Goal: Information Seeking & Learning: Compare options

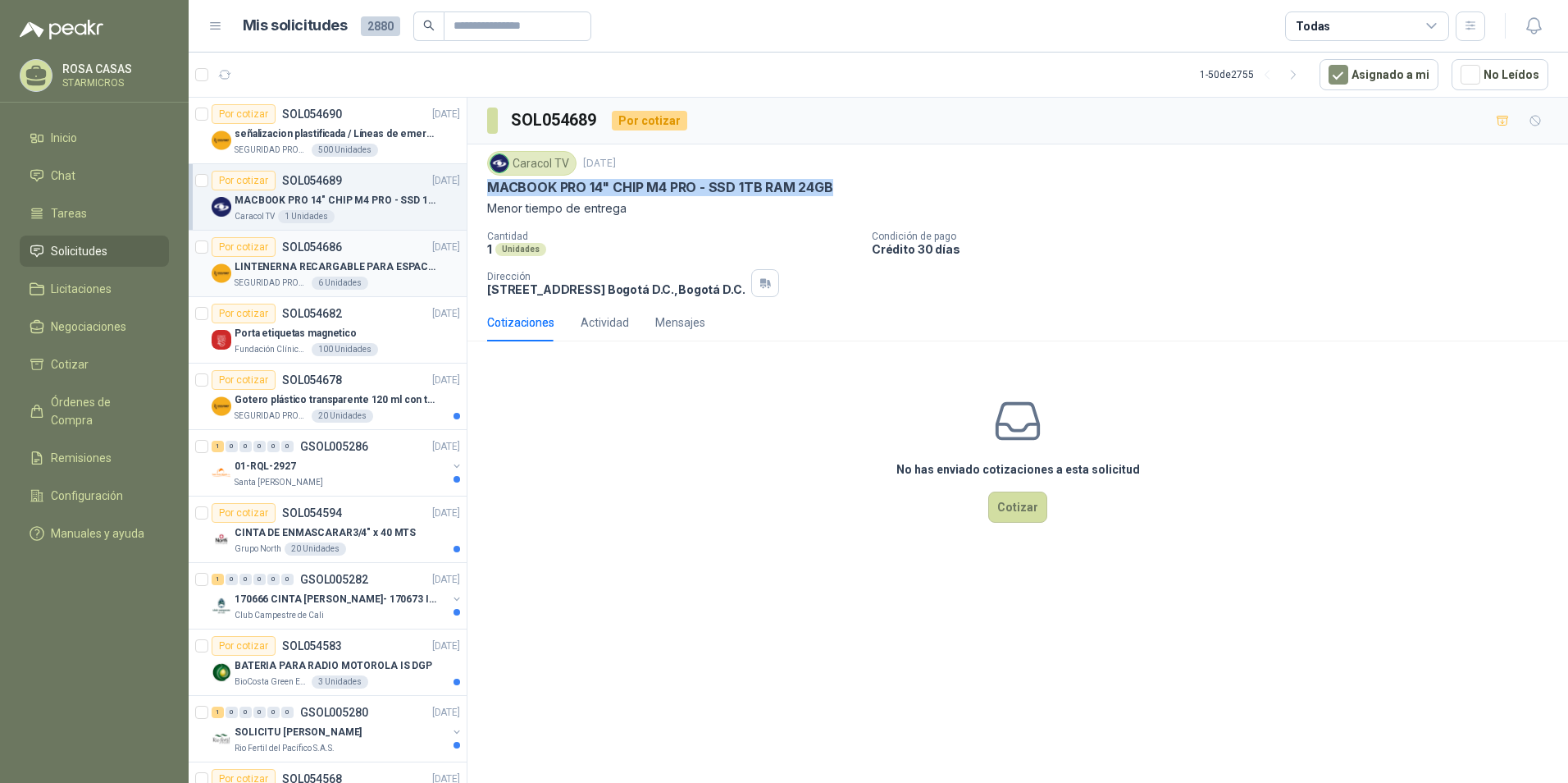
click at [377, 275] on div "LINTENERNA RECARGABLE PARA ESPACIOS ABIERTOS 100-120MTS" at bounding box center [347, 266] width 226 height 19
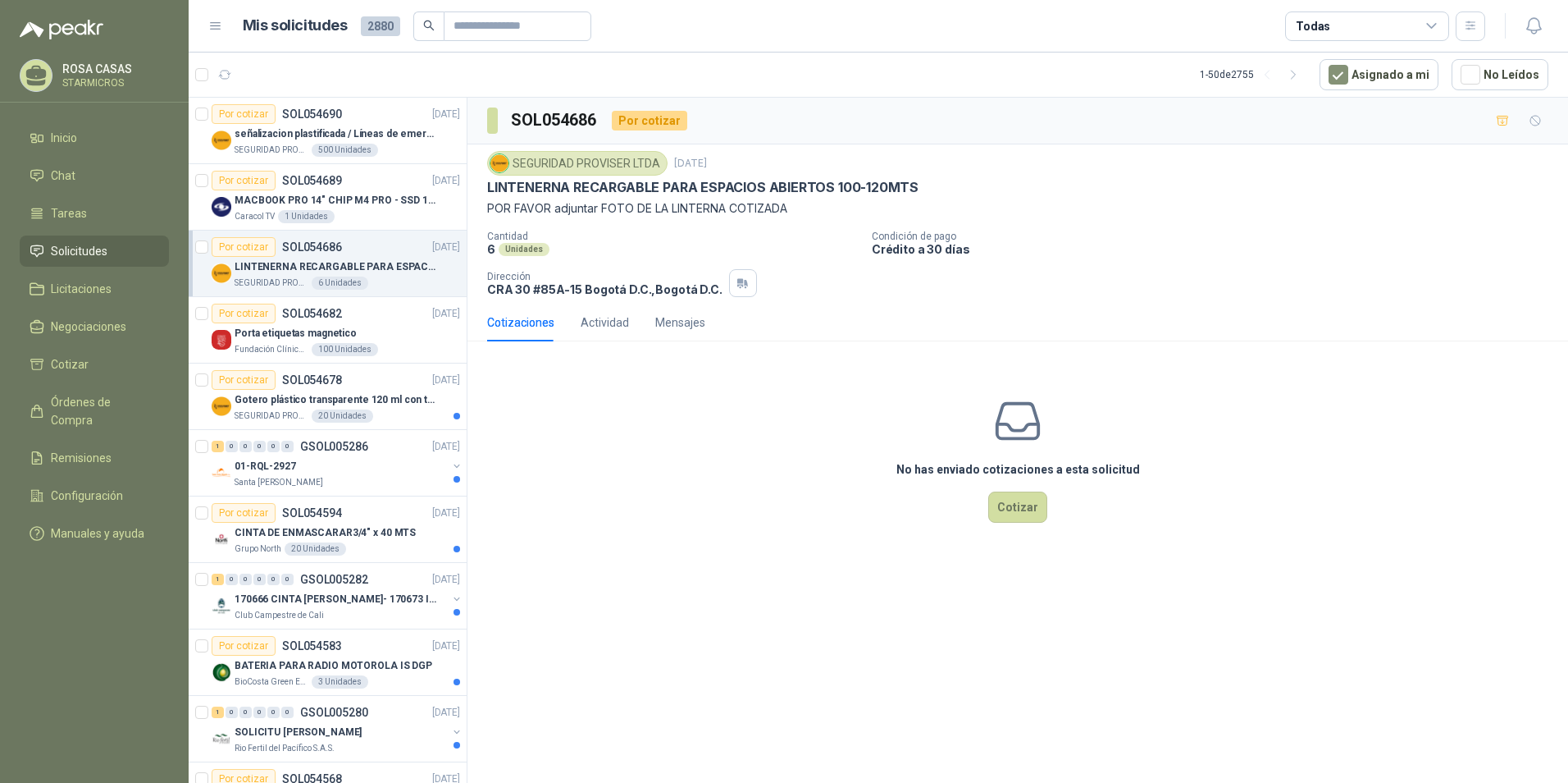
click at [485, 183] on div "SEGURIDAD PROVISER LTDA 2 sept, 2025 LINTENERNA RECARGABLE PARA ESPACIOS ABIERT…" at bounding box center [1018, 224] width 1101 height 159
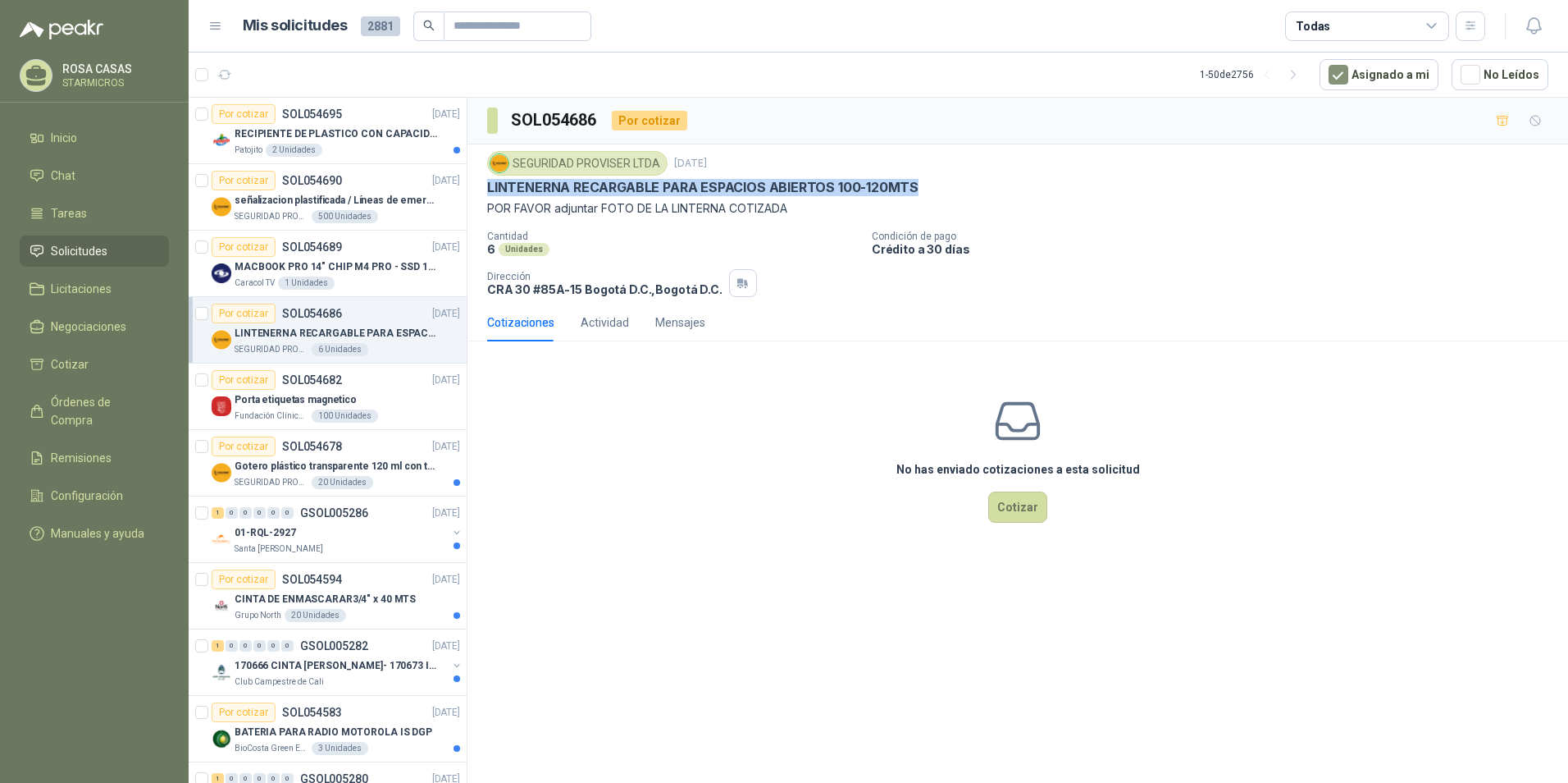
drag, startPoint x: 485, startPoint y: 182, endPoint x: 914, endPoint y: 181, distance: 429.0
click at [914, 181] on div "SEGURIDAD PROVISER LTDA [DATE] LINTENERNA RECARGABLE PARA ESPACIOS ABIERTOS 100…" at bounding box center [1018, 224] width 1101 height 159
copy p "LINTENERNA RECARGABLE PARA ESPACIOS ABIERTOS 100-120MTS"
click at [285, 263] on p "MACBOOK PRO 14" CHIP M4 PRO - SSD 1TB RAM 24GB" at bounding box center [337, 267] width 204 height 16
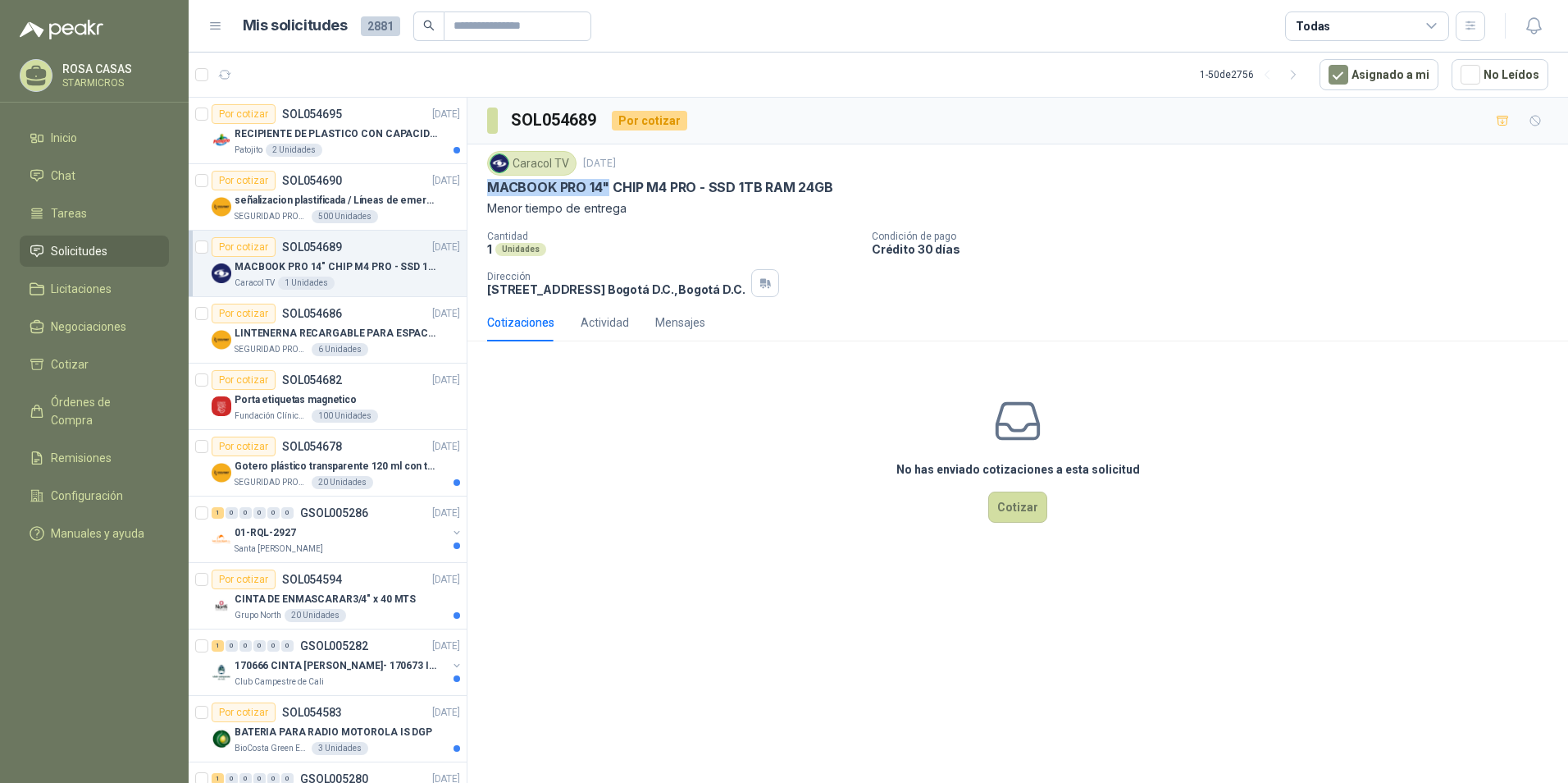
drag, startPoint x: 485, startPoint y: 183, endPoint x: 610, endPoint y: 184, distance: 125.0
click at [610, 184] on div "Caracol TV 2 sept, 2025 MACBOOK PRO 14" CHIP M4 PRO - SSD 1TB RAM 24GB Menor ti…" at bounding box center [1018, 224] width 1101 height 159
copy p "MACBOOK PRO 14""
drag, startPoint x: 831, startPoint y: 184, endPoint x: 492, endPoint y: 192, distance: 339.1
click at [492, 192] on p "MACBOOK PRO 14" CHIP M4 PRO - SSD 1TB RAM 24GB" at bounding box center [660, 187] width 346 height 18
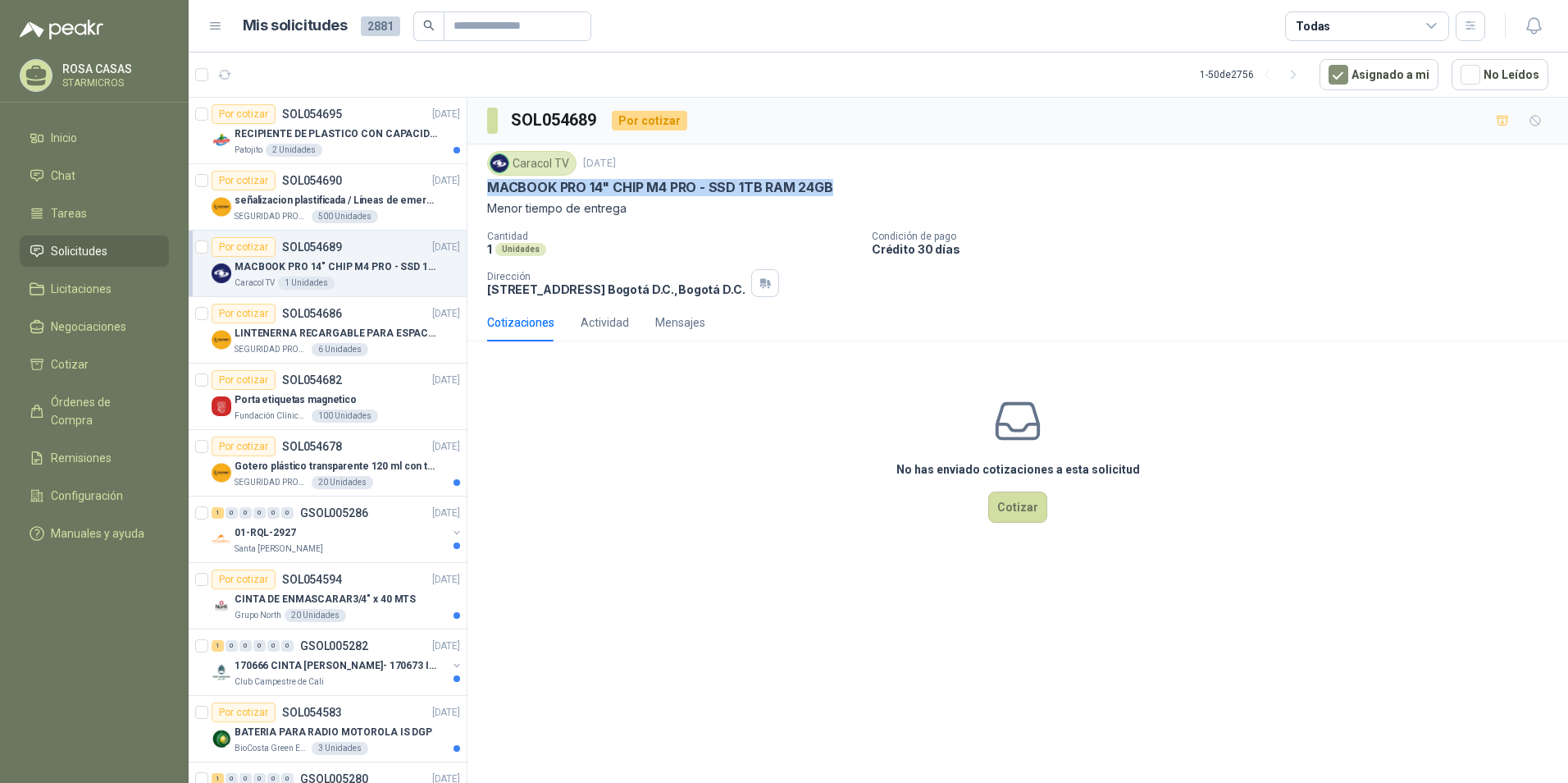
copy p "MACBOOK PRO 14" CHIP M4 PRO - SSD 1TB RAM 24GB"
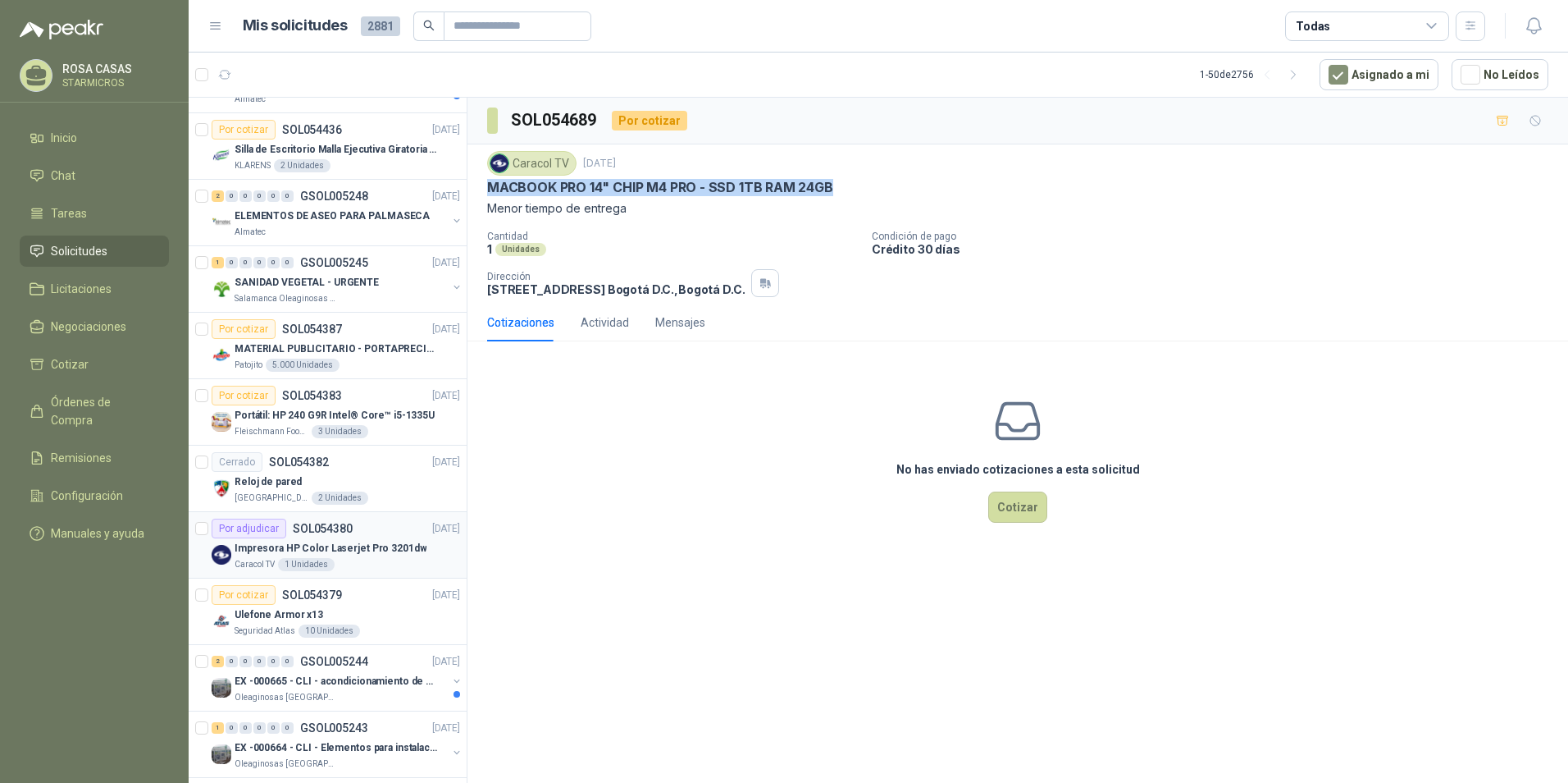
scroll to position [985, 0]
click at [380, 543] on p "Impresora HP Color Laserjet Pro 3201dw" at bounding box center [331, 545] width 192 height 16
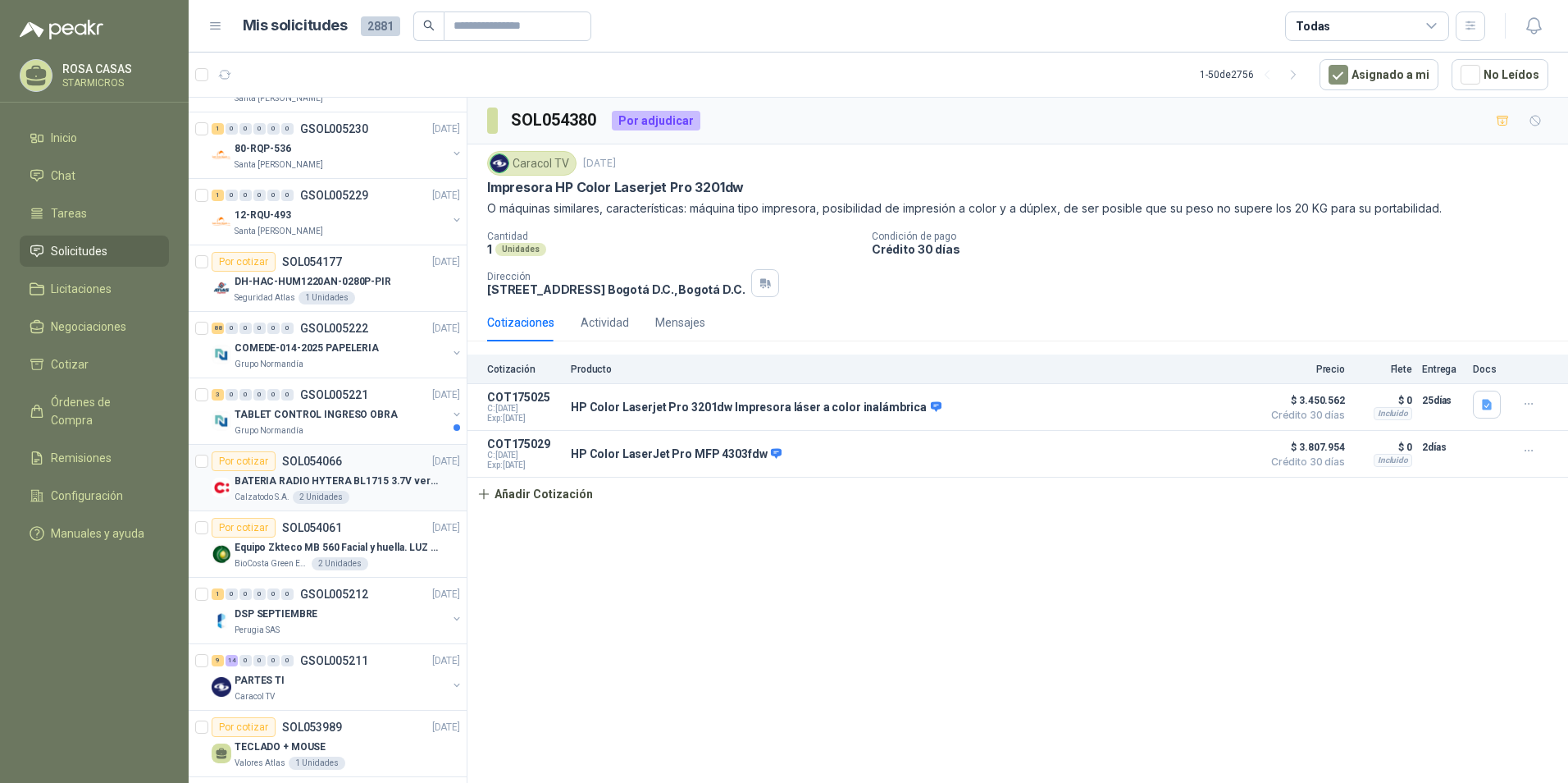
scroll to position [2133, 0]
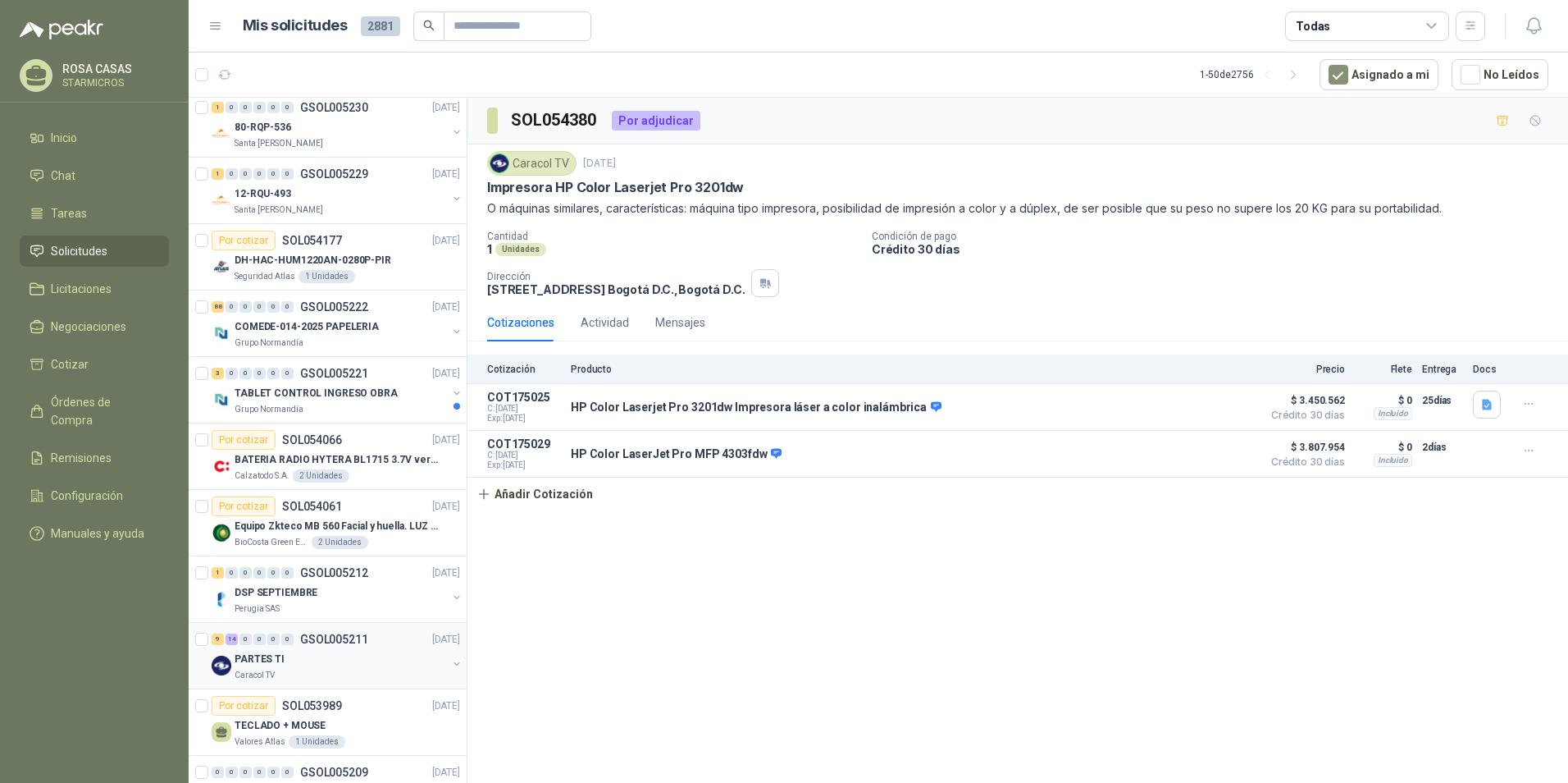
click at [319, 658] on div "PARTES TI" at bounding box center [341, 659] width 213 height 19
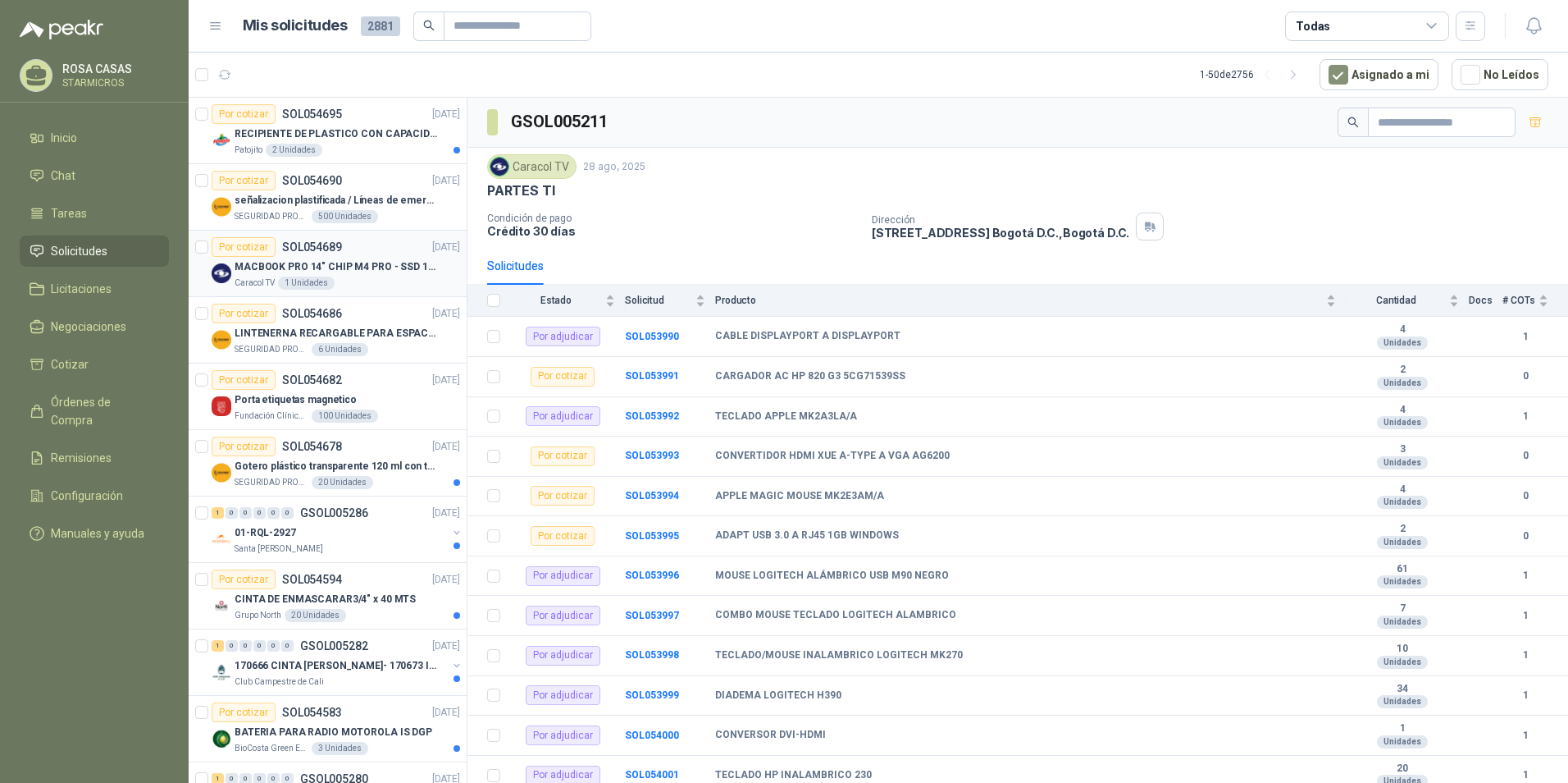
drag, startPoint x: 380, startPoint y: 272, endPoint x: 398, endPoint y: 267, distance: 18.7
click at [380, 272] on p "MACBOOK PRO 14" CHIP M4 PRO - SSD 1TB RAM 24GB" at bounding box center [337, 267] width 204 height 16
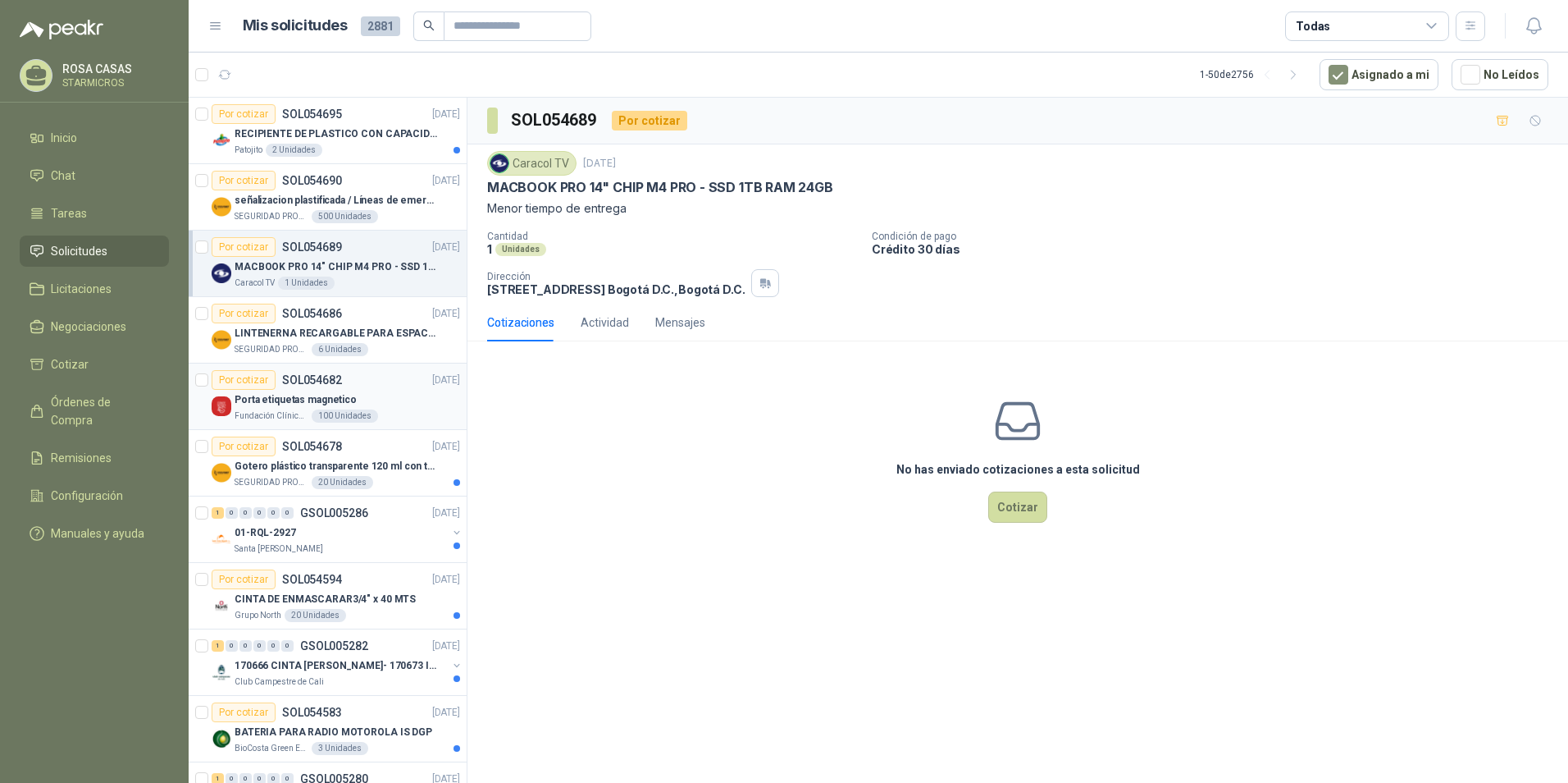
click at [380, 402] on div "Porta etiquetas magnetico" at bounding box center [347, 399] width 226 height 19
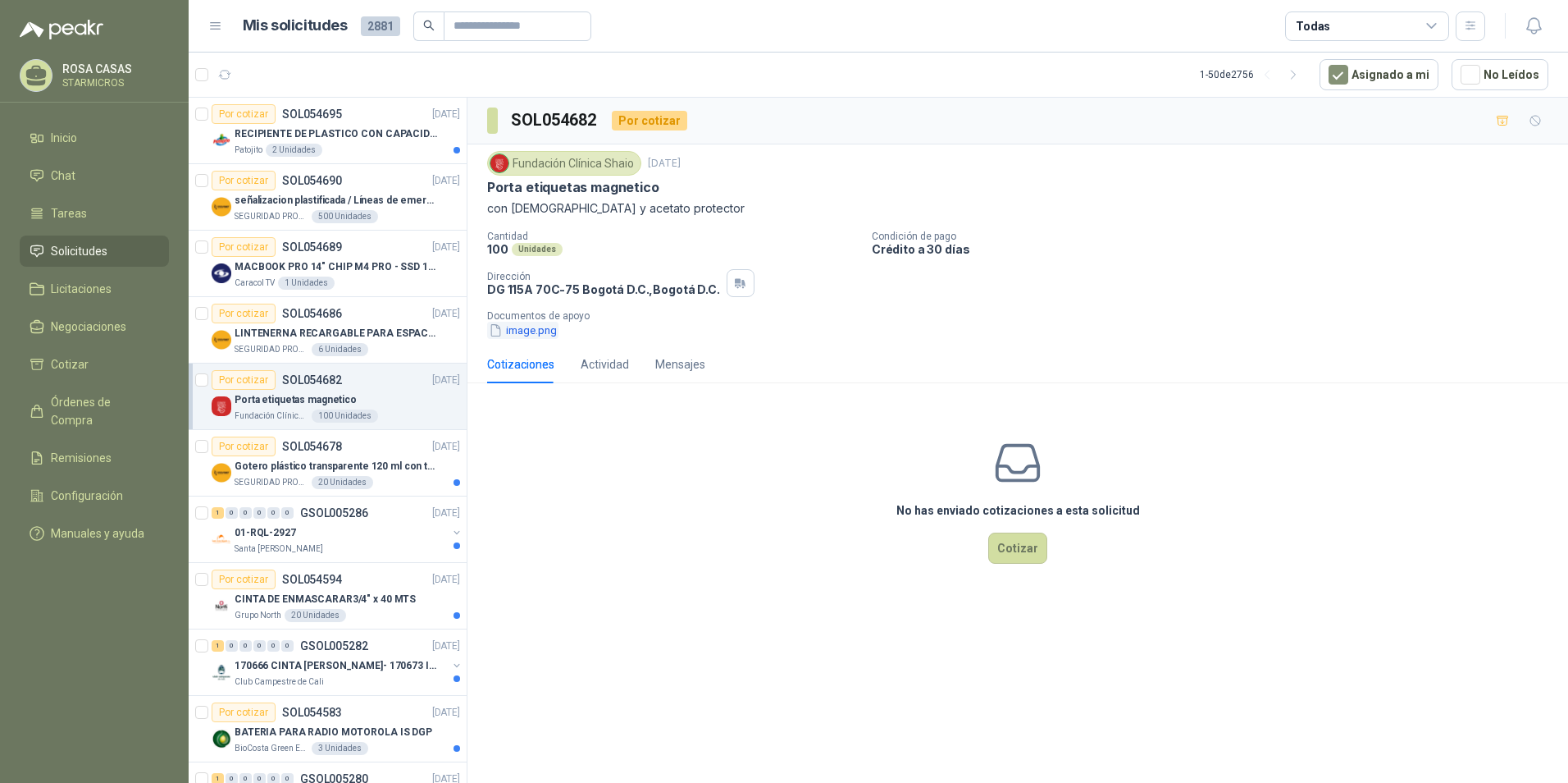
click at [535, 333] on button "image.png" at bounding box center [523, 330] width 72 height 18
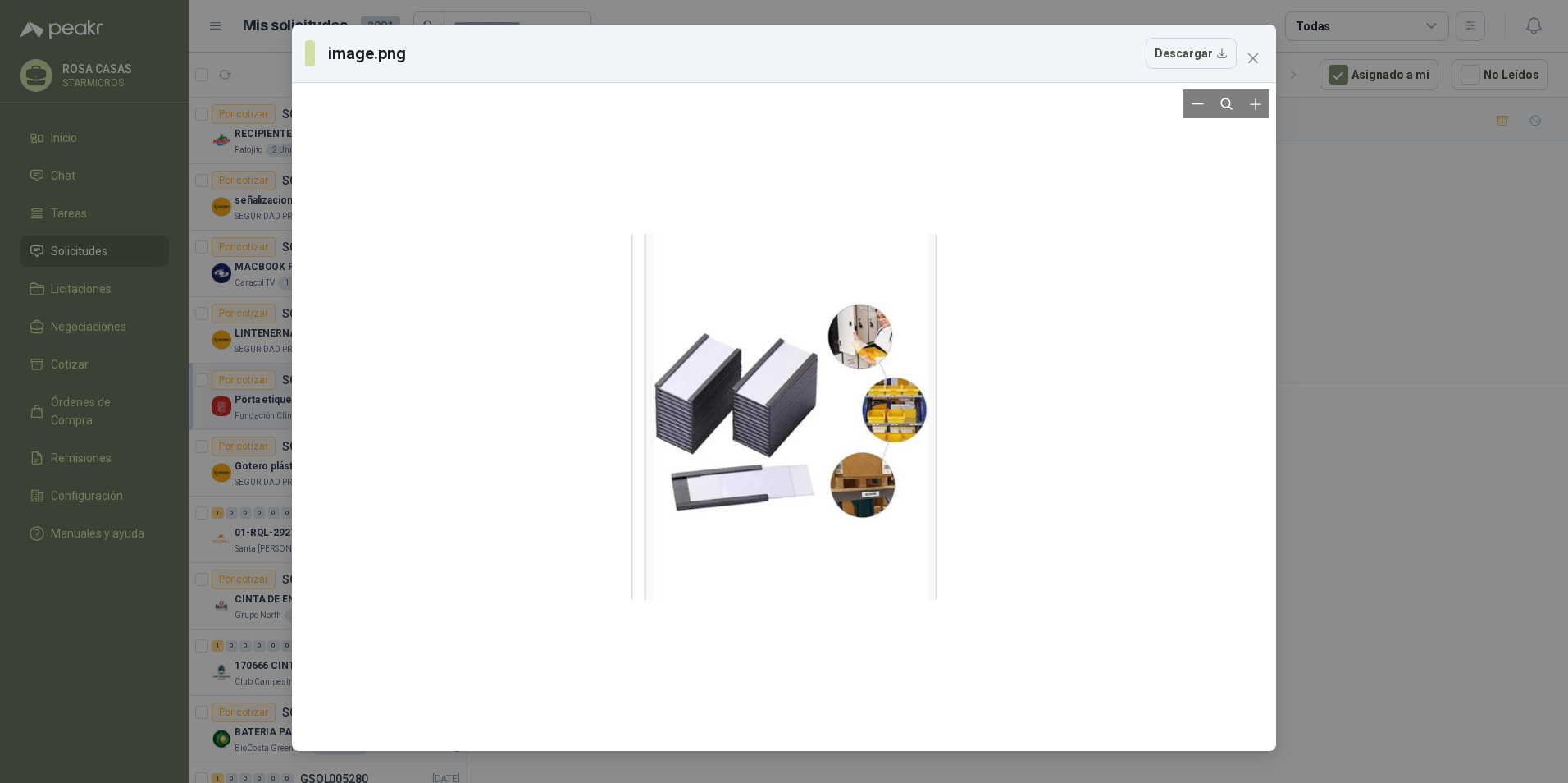
click at [1185, 132] on div at bounding box center [784, 416] width 971 height 655
click at [1260, 50] on button "Close" at bounding box center [1253, 58] width 27 height 27
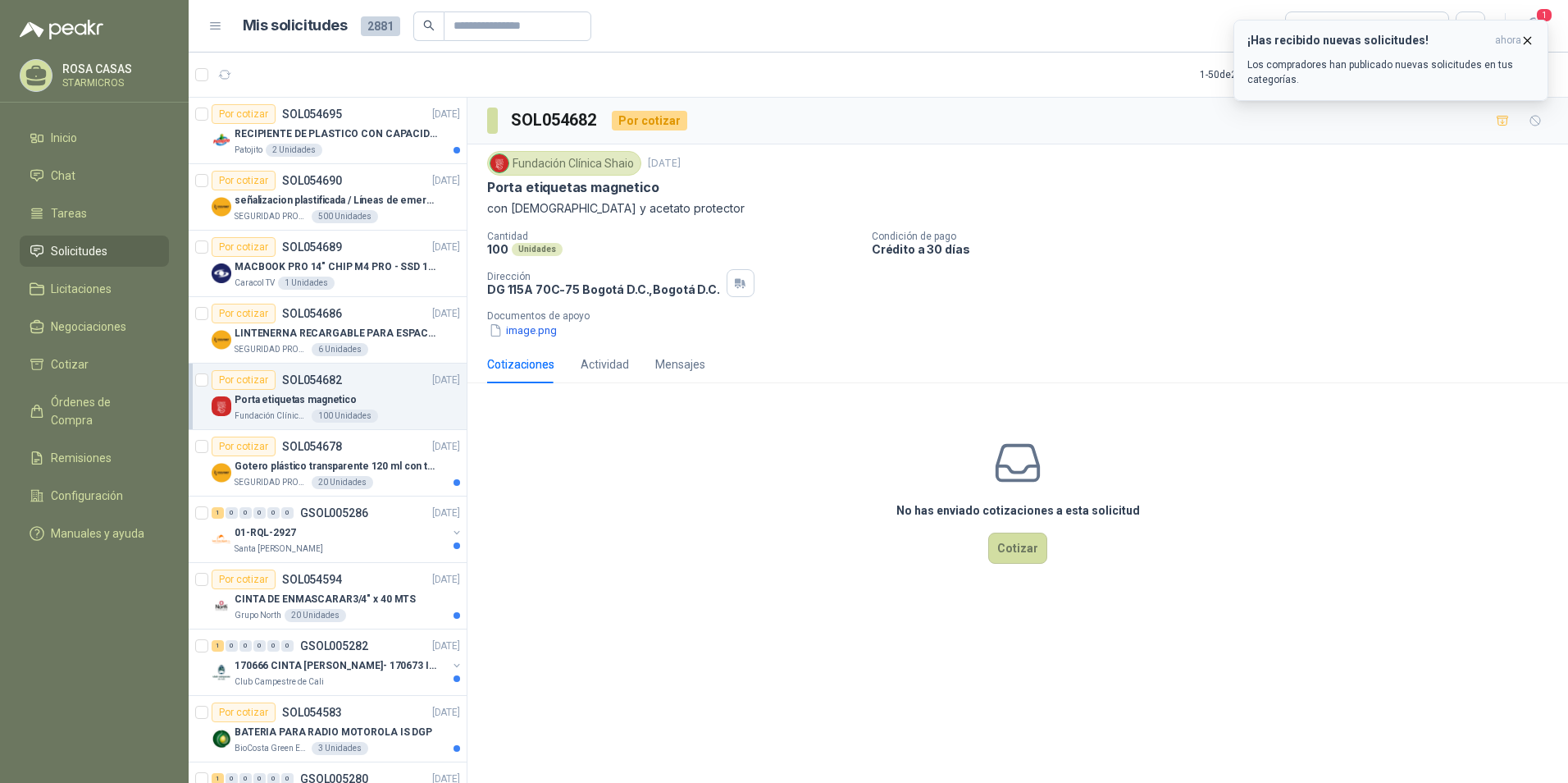
click at [1304, 56] on div "¡Has recibido nuevas solicitudes! ahora Los compradores han publicado nuevas so…" at bounding box center [1391, 61] width 287 height 53
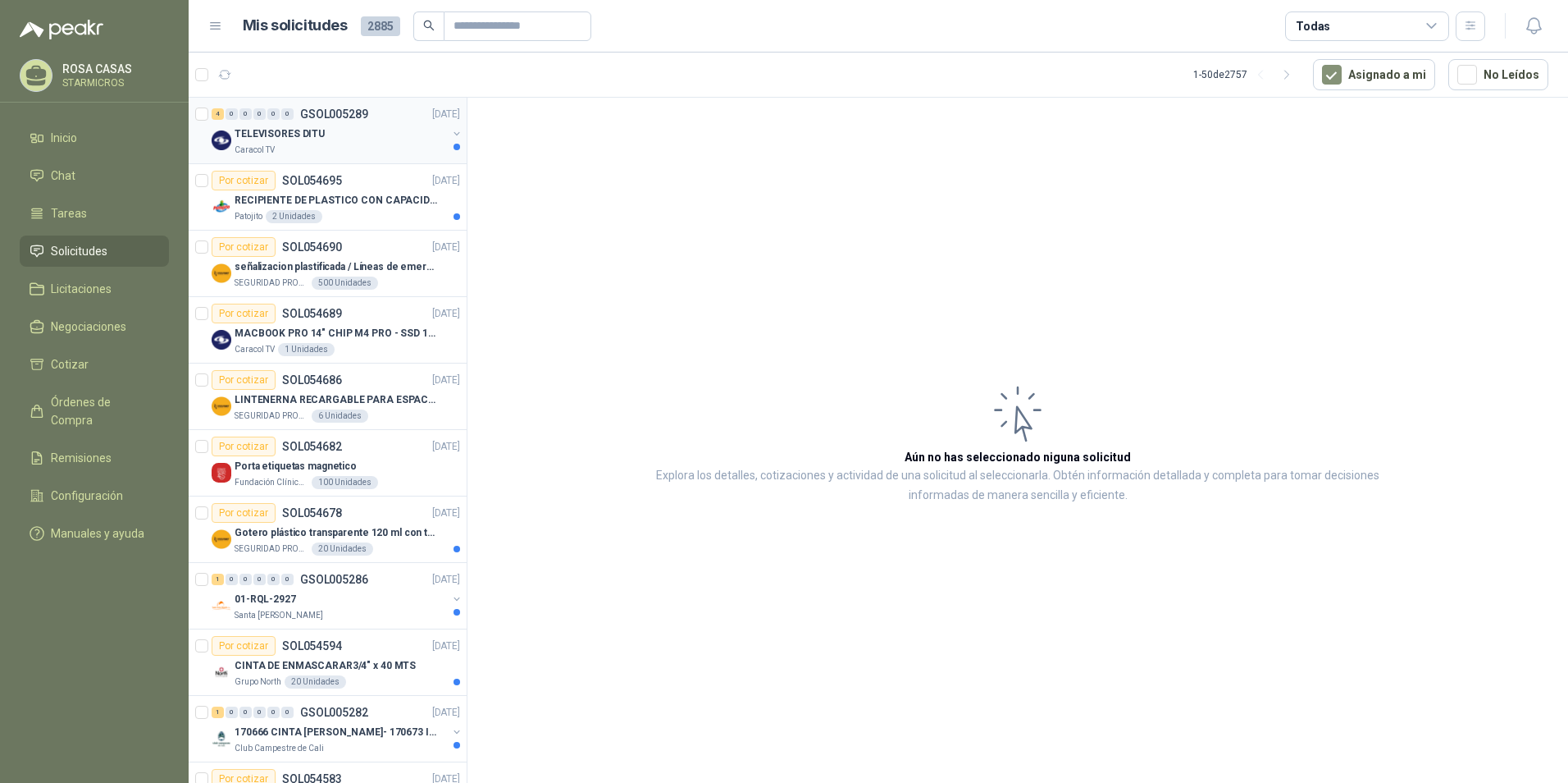
click at [331, 150] on div "Caracol TV" at bounding box center [341, 150] width 213 height 13
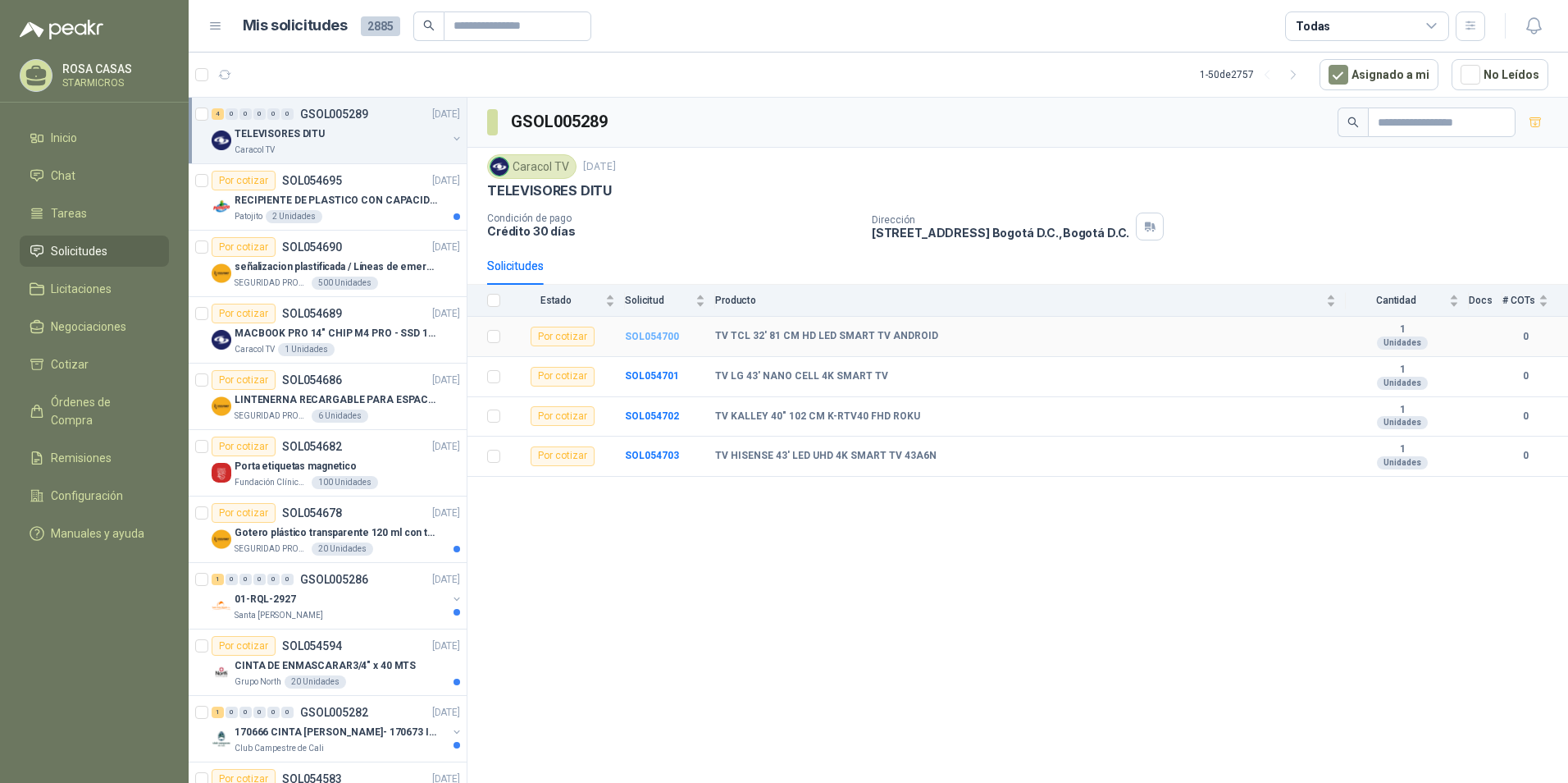
click at [664, 332] on b "SOL054700" at bounding box center [652, 336] width 54 height 11
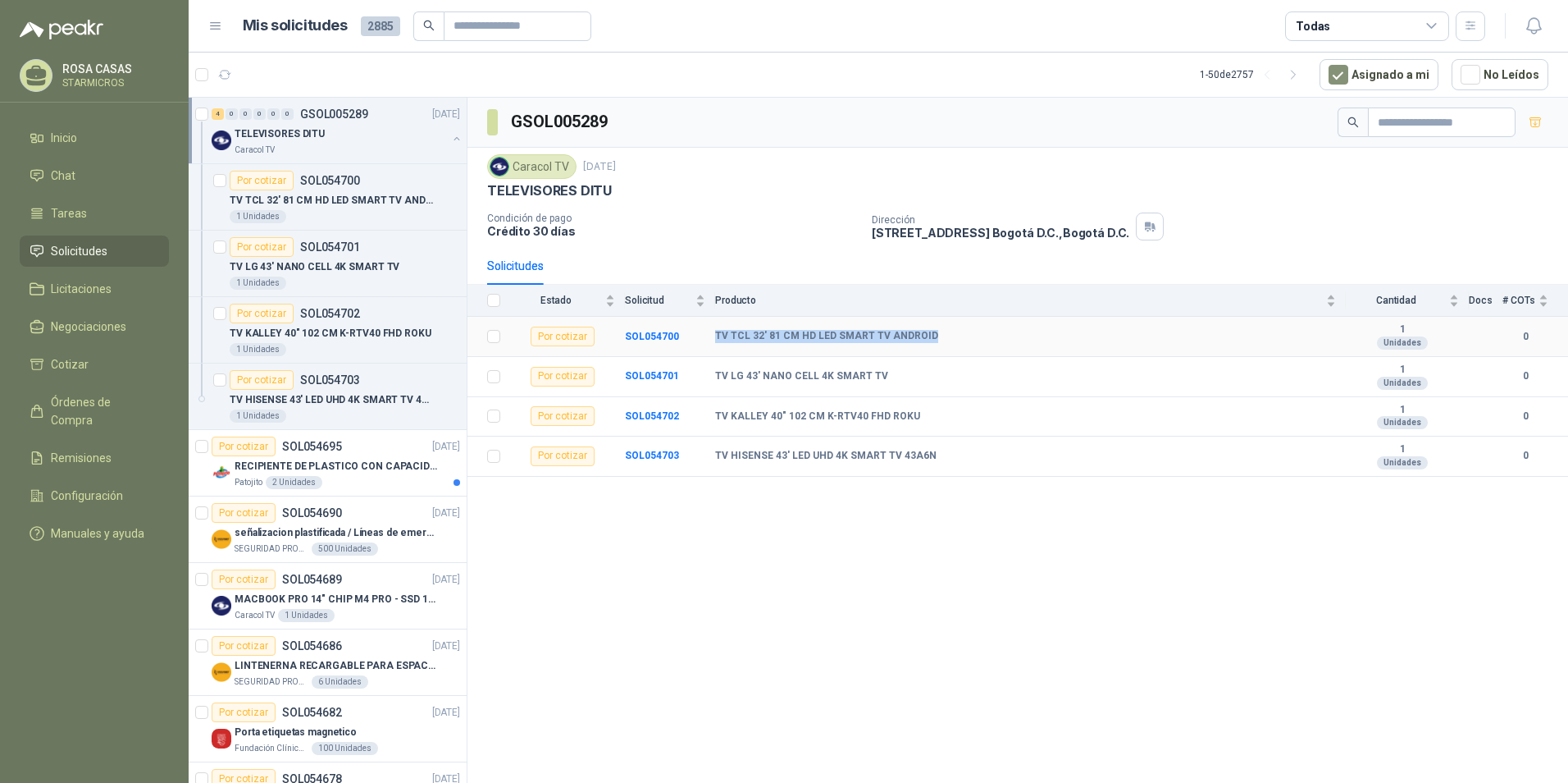
drag, startPoint x: 712, startPoint y: 334, endPoint x: 929, endPoint y: 334, distance: 217.0
click at [929, 334] on tr "Por cotizar SOL054700 TV TCL 32' 81 CM HD LED SMART TV ANDROID 1 Unidades 0" at bounding box center [1018, 337] width 1101 height 41
copy tr "TV TCL 32' 81 CM HD LED SMART TV ANDROID"
drag, startPoint x: 723, startPoint y: 377, endPoint x: 876, endPoint y: 376, distance: 153.0
click at [876, 376] on b "TV LG 43' NANO CELL 4K SMART TV" at bounding box center [802, 377] width 173 height 13
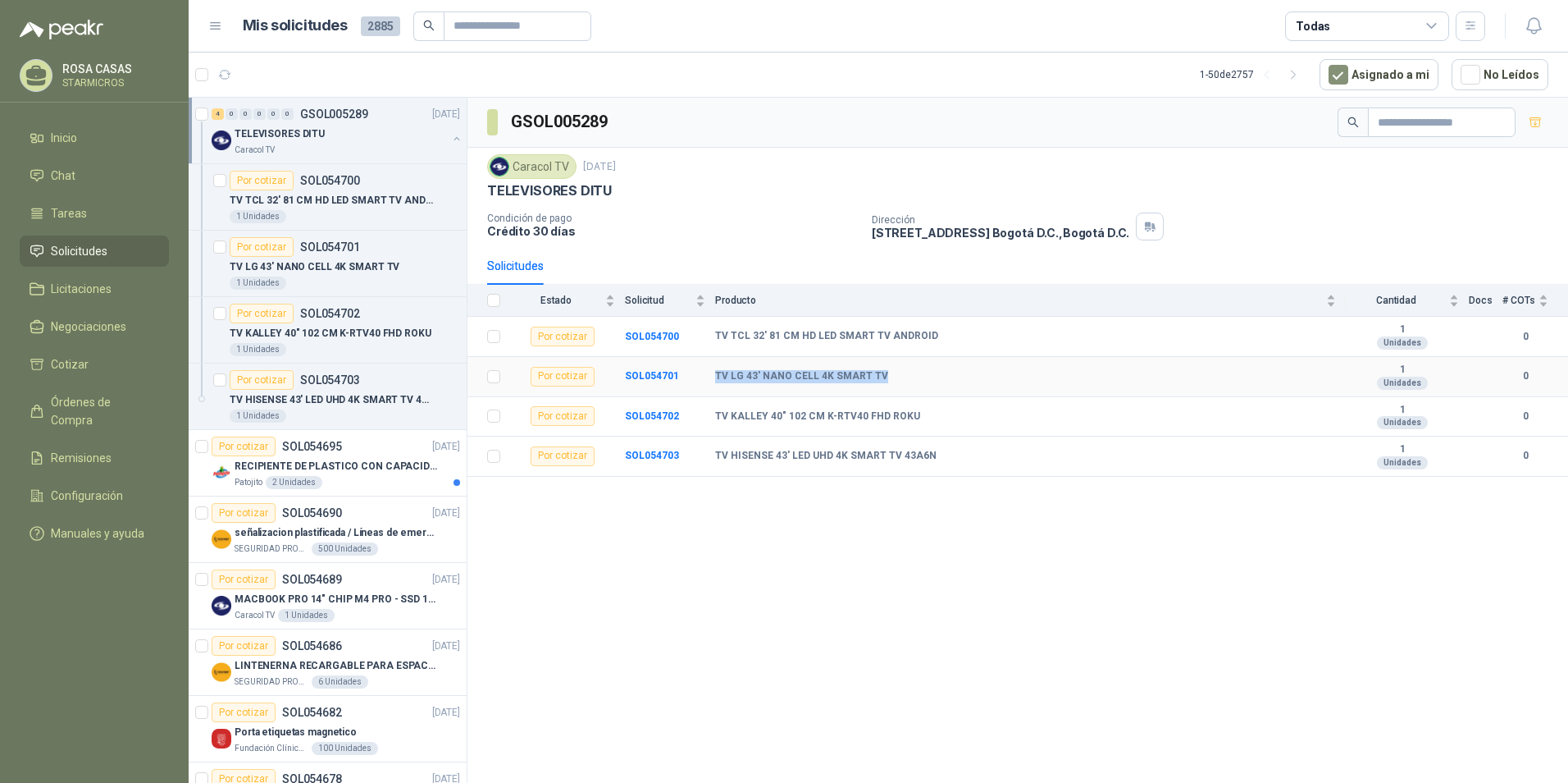
copy b "TV LG 43' NANO CELL 4K SMART TV"
click at [673, 373] on b "SOL054701" at bounding box center [652, 376] width 54 height 11
click at [671, 340] on b "SOL054700" at bounding box center [652, 336] width 54 height 11
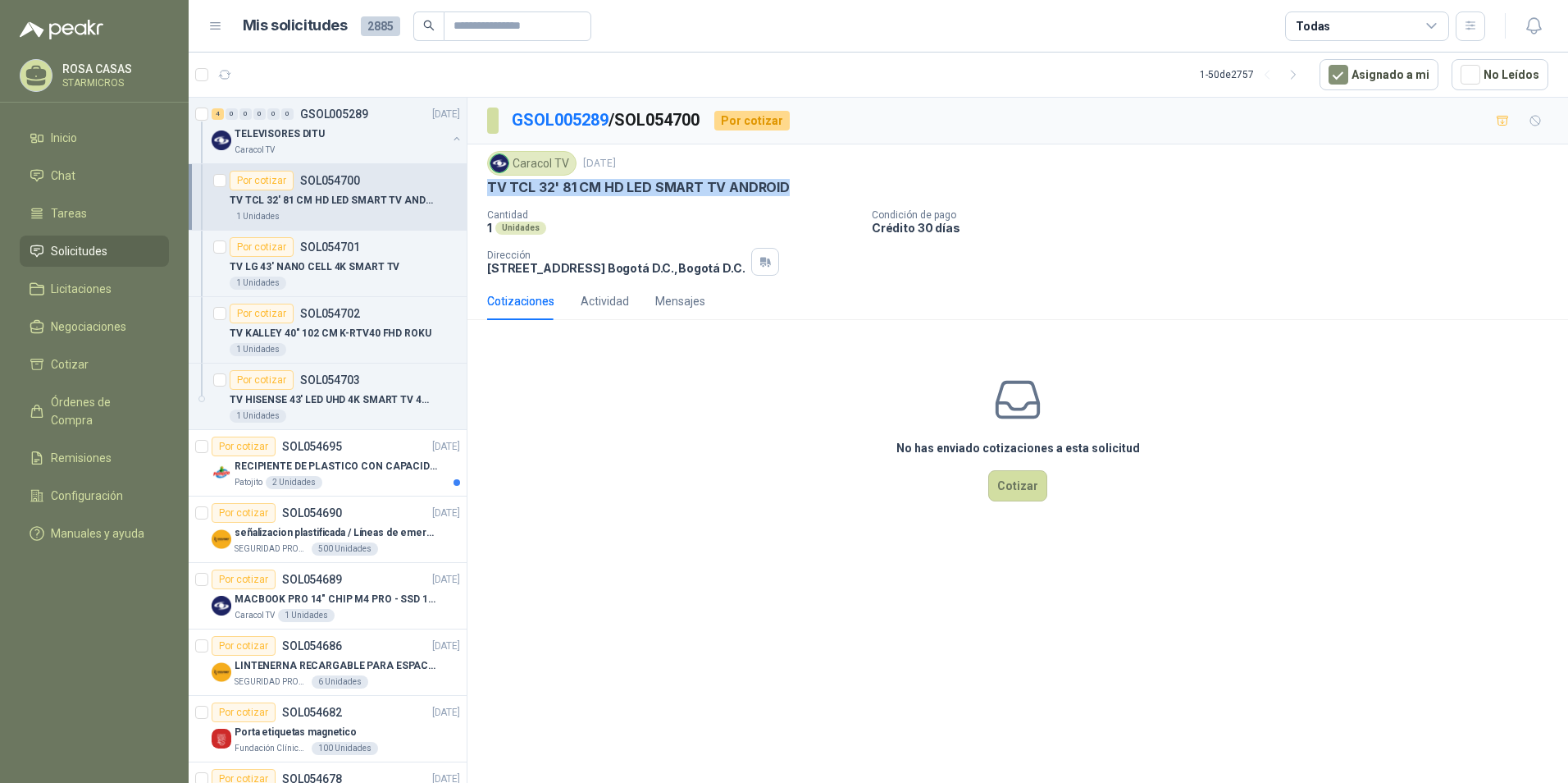
drag, startPoint x: 479, startPoint y: 187, endPoint x: 791, endPoint y: 186, distance: 312.0
click at [791, 186] on div "Caracol TV 3 sept, 2025 TV TCL 32' 81 CM HD LED SMART TV ANDROID Cantidad 1 Uni…" at bounding box center [1018, 214] width 1101 height 138
click at [325, 255] on div "Por cotizar SOL054701" at bounding box center [295, 246] width 131 height 19
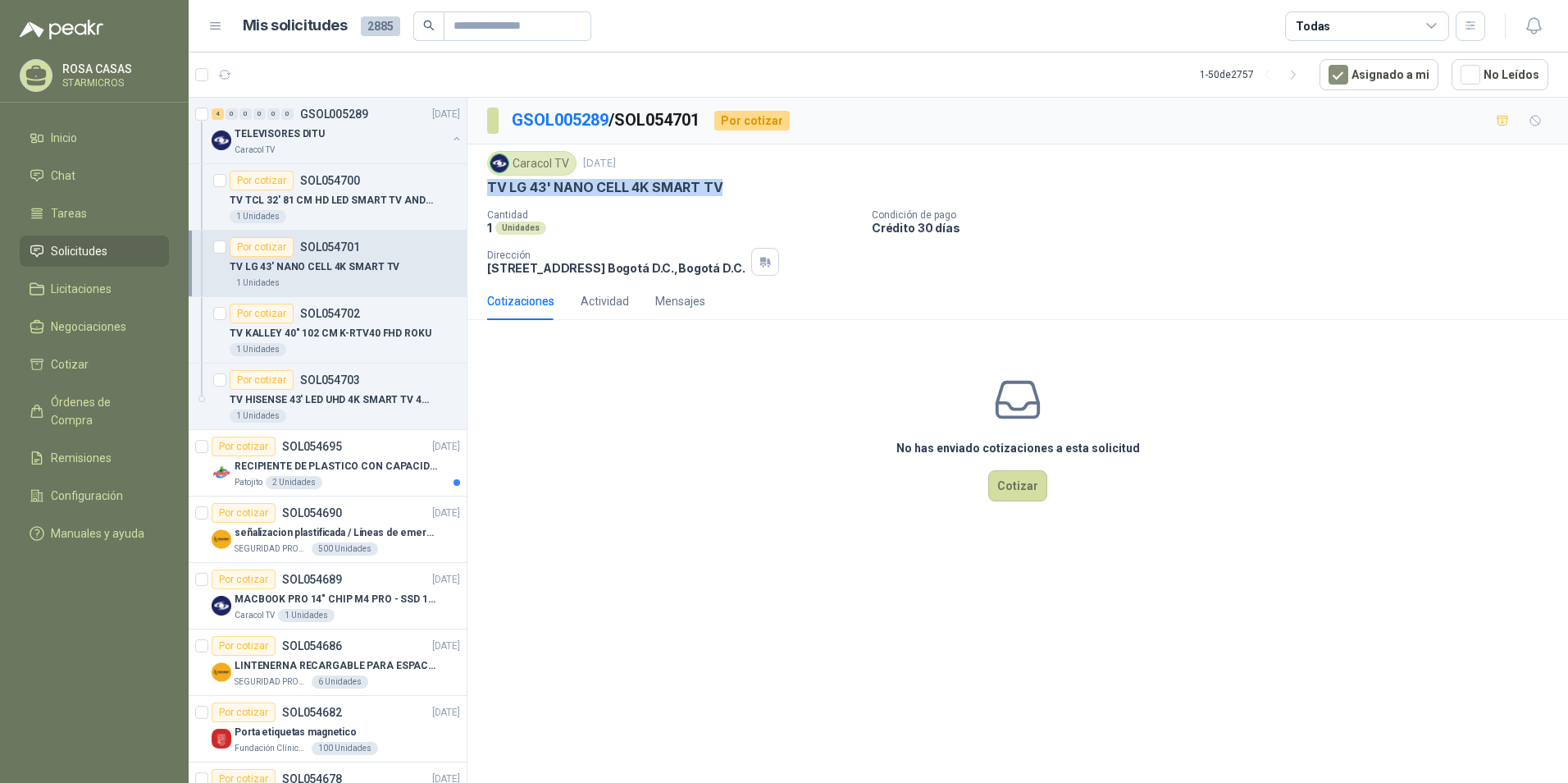
drag, startPoint x: 485, startPoint y: 184, endPoint x: 726, endPoint y: 181, distance: 241.0
click at [726, 181] on div "Caracol TV 3 sept, 2025 TV LG 43' NANO CELL 4K SMART TV Cantidad 1 Unidades Con…" at bounding box center [1018, 214] width 1101 height 138
copy p "TV LG 43' NANO CELL 4K SMART TV"
click at [343, 337] on p "TV KALLEY 40" 102 CM K-RTV40 FHD ROKU" at bounding box center [330, 333] width 202 height 16
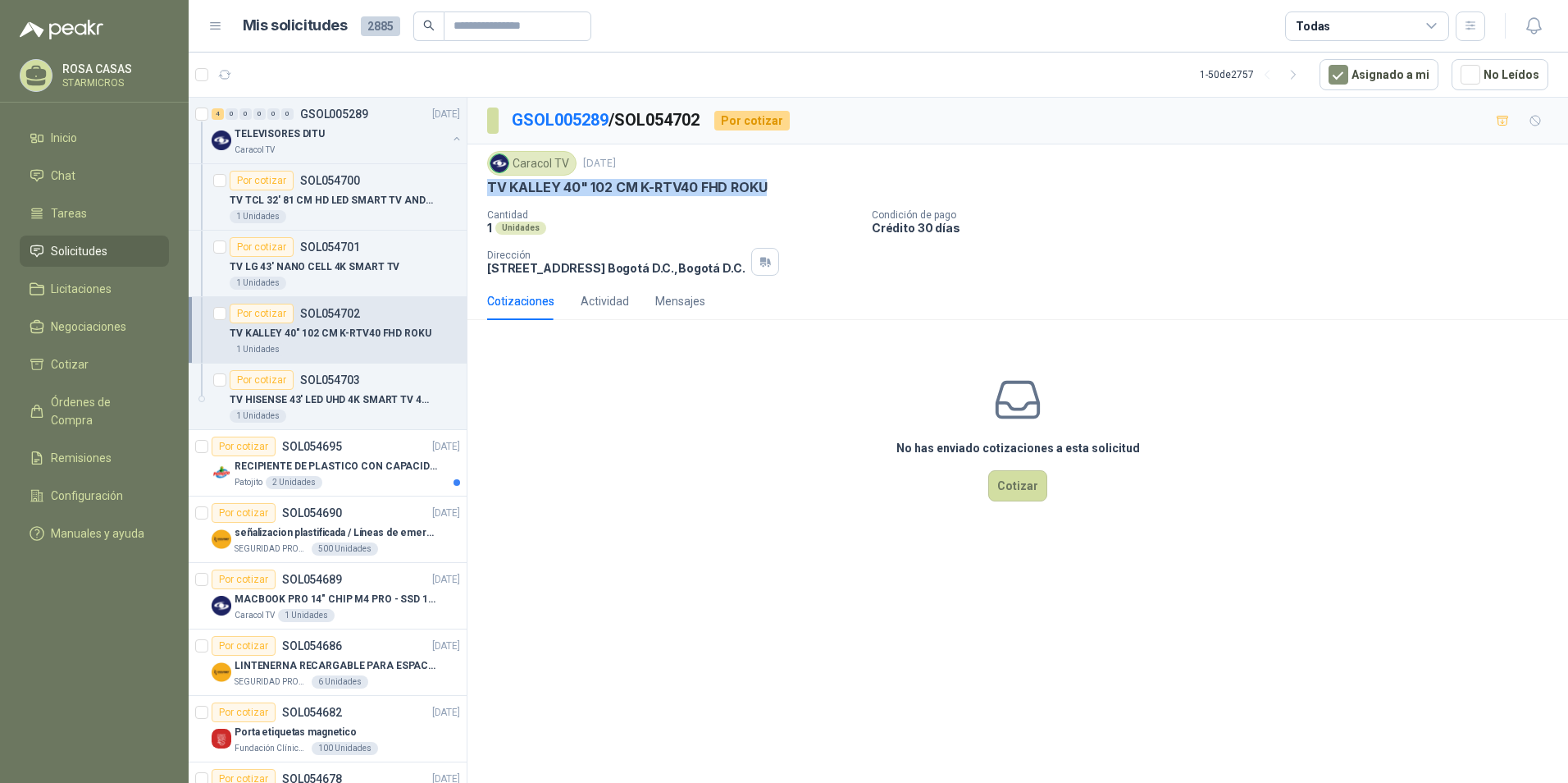
drag, startPoint x: 492, startPoint y: 187, endPoint x: 777, endPoint y: 184, distance: 285.0
click at [777, 184] on div "TV KALLEY 40" 102 CM K-RTV40 FHD ROKU" at bounding box center [1017, 187] width 1062 height 18
copy p "TV KALLEY 40" 102 CM K-RTV40 FHD ROKU"
click at [366, 381] on div "Por cotizar SOL054703" at bounding box center [344, 380] width 230 height 19
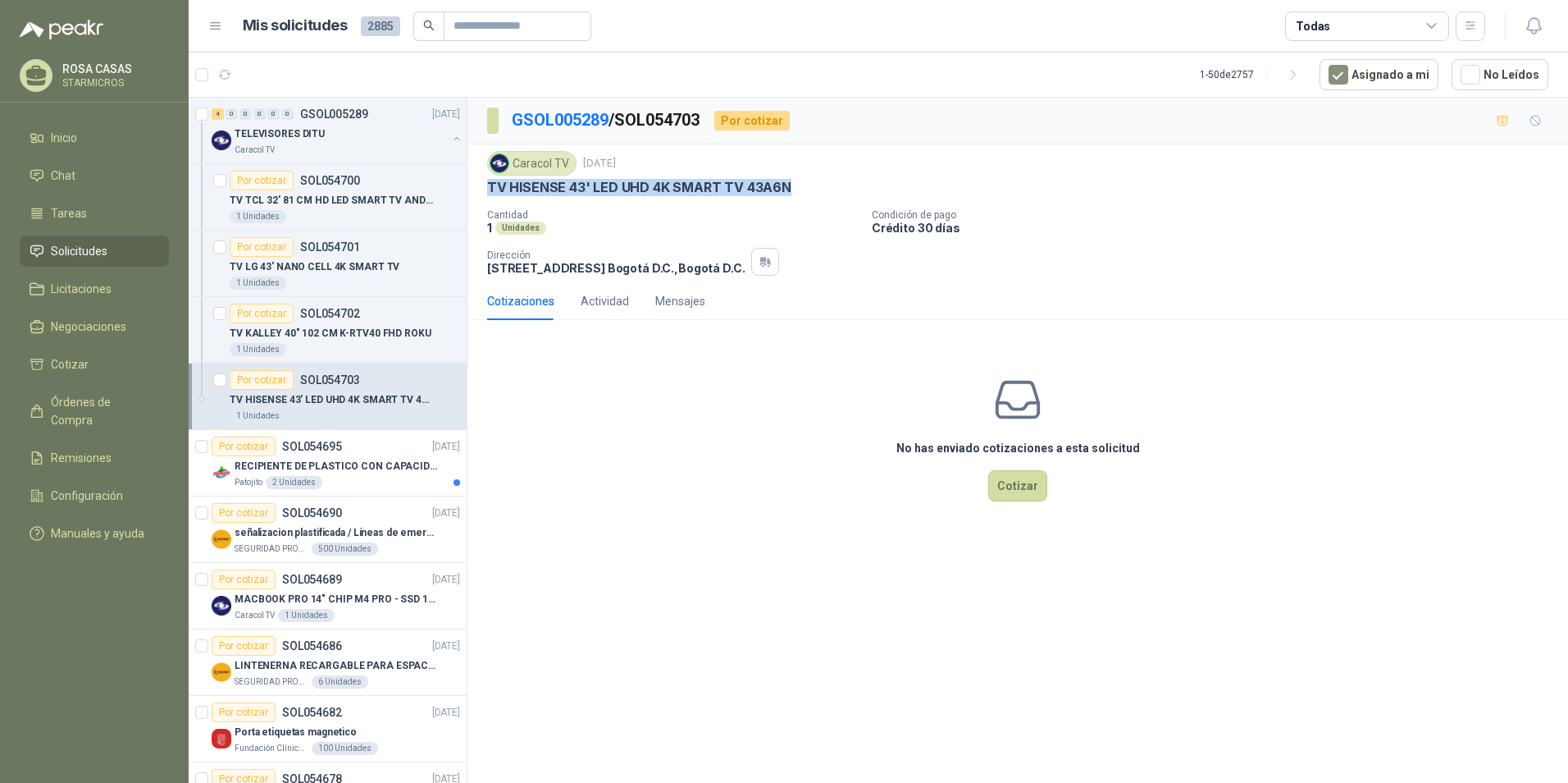
drag, startPoint x: 478, startPoint y: 184, endPoint x: 788, endPoint y: 191, distance: 310.1
click at [788, 191] on div "Caracol TV 3 sept, 2025 TV HISENSE 43' LED UHD 4K SMART TV 43A6N Cantidad 1 Uni…" at bounding box center [1018, 214] width 1101 height 138
copy p "TV HISENSE 43' LED UHD 4K SMART TV 43A6N"
click at [354, 335] on p "TV KALLEY 40" 102 CM K-RTV40 FHD ROKU" at bounding box center [330, 333] width 202 height 16
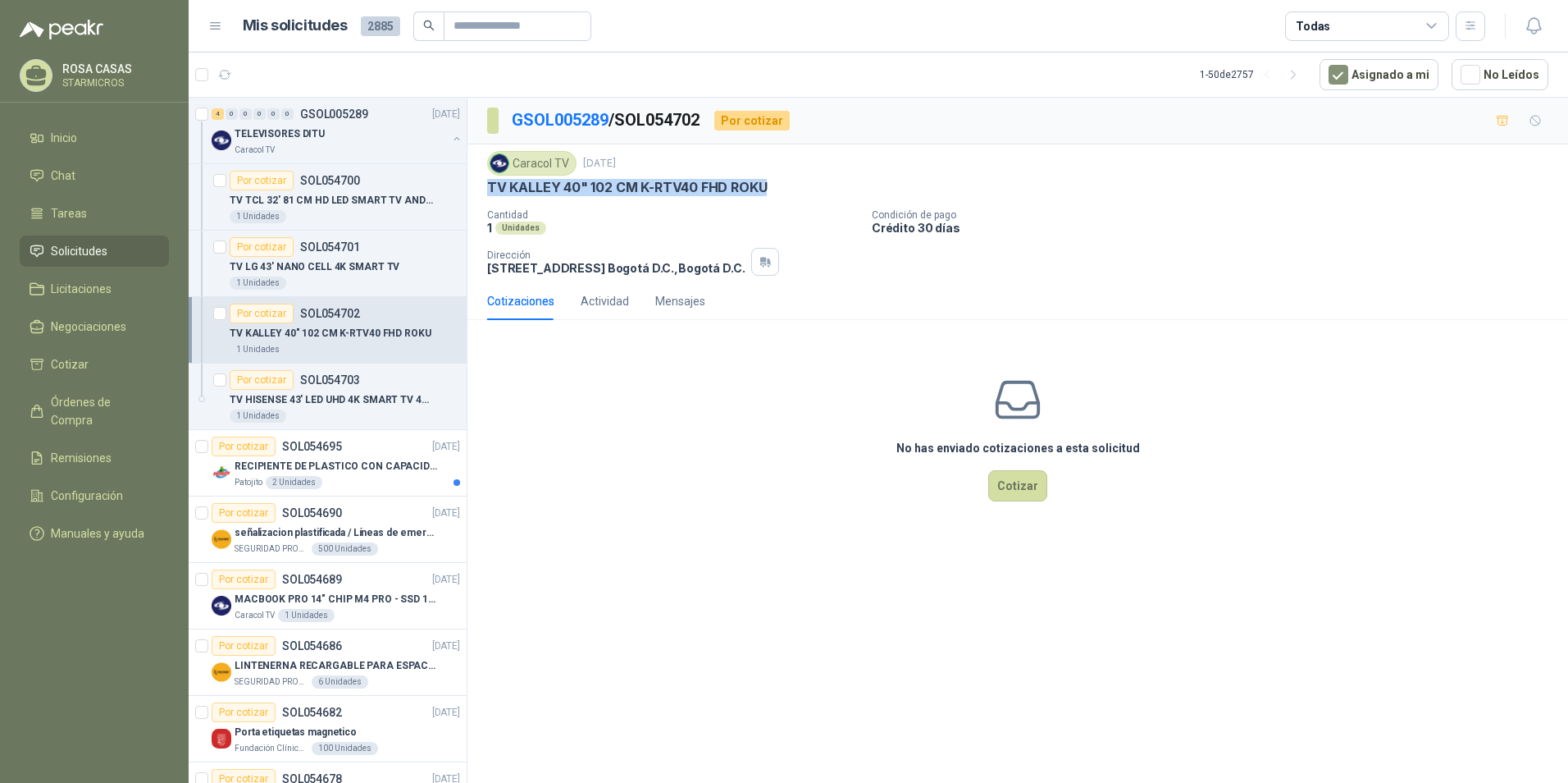
drag, startPoint x: 486, startPoint y: 181, endPoint x: 769, endPoint y: 189, distance: 283.1
click at [769, 189] on div "Caracol TV 3 sept, 2025 TV KALLEY 40" 102 CM K-RTV40 FHD ROKU Cantidad 1 Unidad…" at bounding box center [1018, 214] width 1101 height 138
copy p "TV KALLEY 40" 102 CM K-RTV40 FHD ROKU"
click at [319, 277] on div "1 Unidades" at bounding box center [344, 283] width 230 height 13
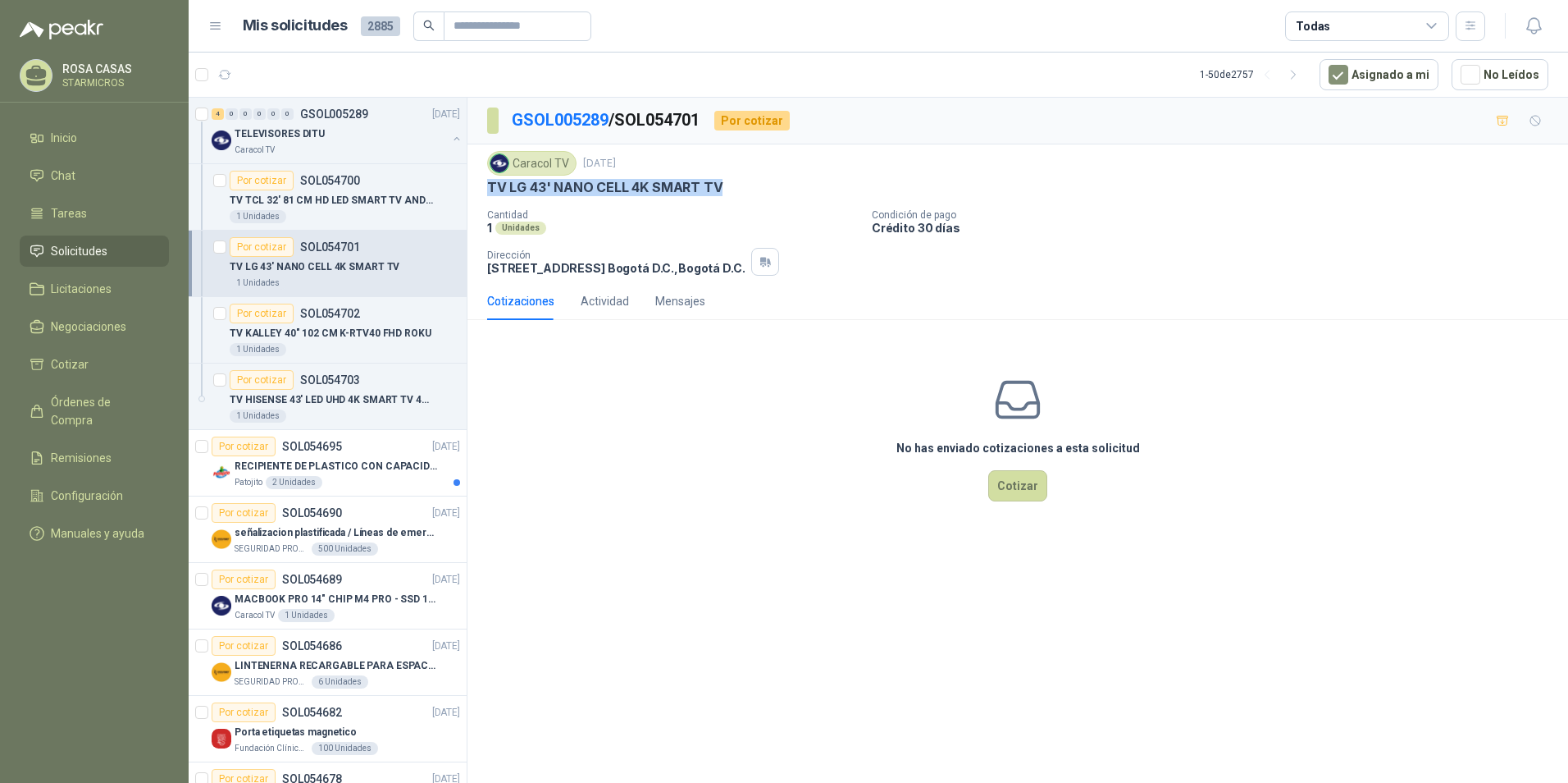
drag, startPoint x: 489, startPoint y: 190, endPoint x: 745, endPoint y: 181, distance: 256.2
click at [745, 181] on div "TV LG 43' NANO CELL 4K SMART TV" at bounding box center [1017, 187] width 1062 height 18
copy p "TV LG 43' NANO CELL 4K SMART TV"
click at [344, 204] on p "TV TCL 32' 81 CM HD LED SMART TV ANDROID" at bounding box center [331, 200] width 204 height 16
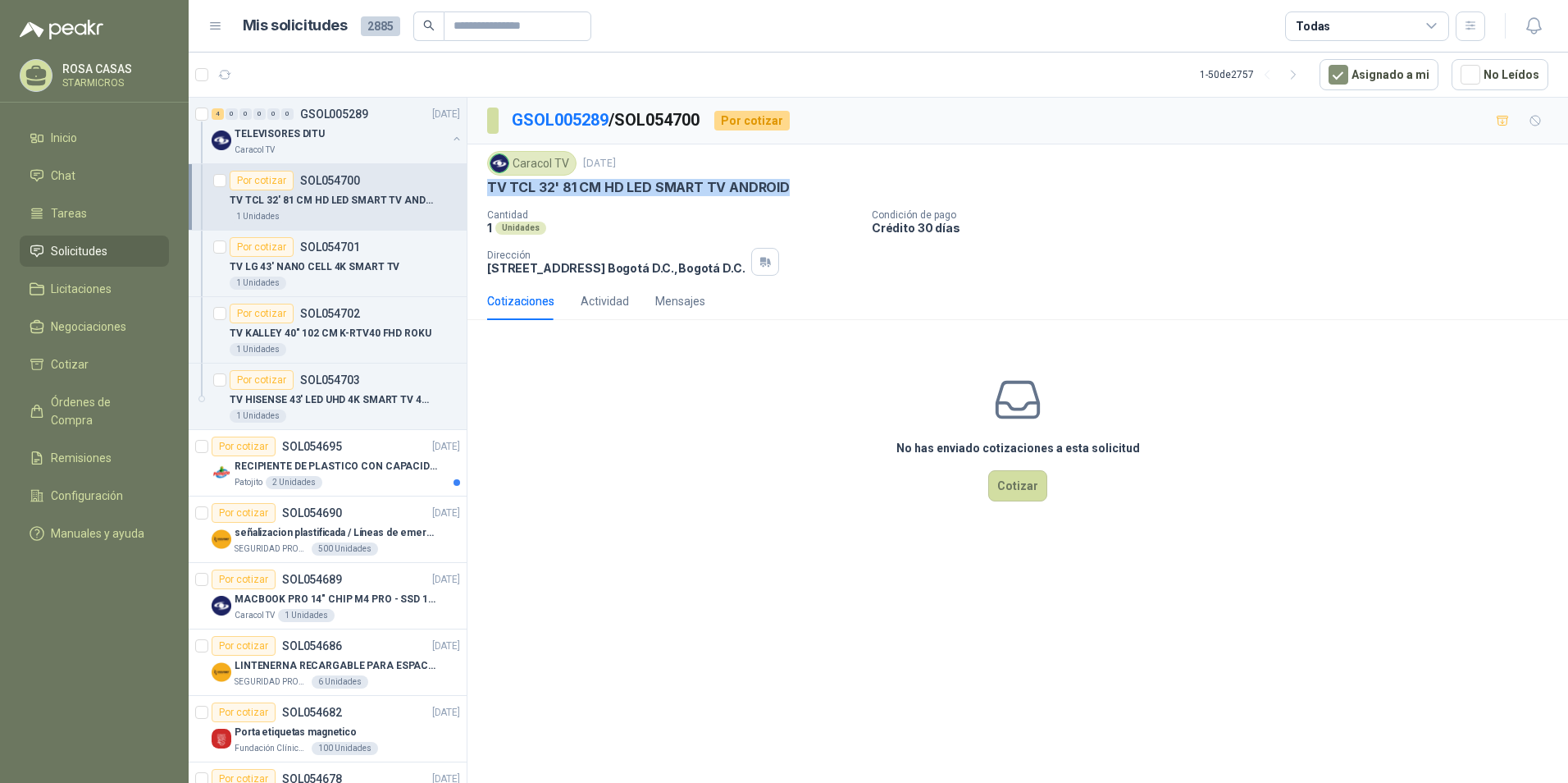
drag, startPoint x: 483, startPoint y: 184, endPoint x: 787, endPoint y: 194, distance: 304.2
click at [787, 194] on div "Caracol TV 3 sept, 2025 TV TCL 32' 81 CM HD LED SMART TV ANDROID Cantidad 1 Uni…" at bounding box center [1018, 214] width 1101 height 138
copy p "TV TCL 32' 81 CM HD LED SMART TV ANDROID"
click at [288, 116] on div "0" at bounding box center [287, 114] width 12 height 11
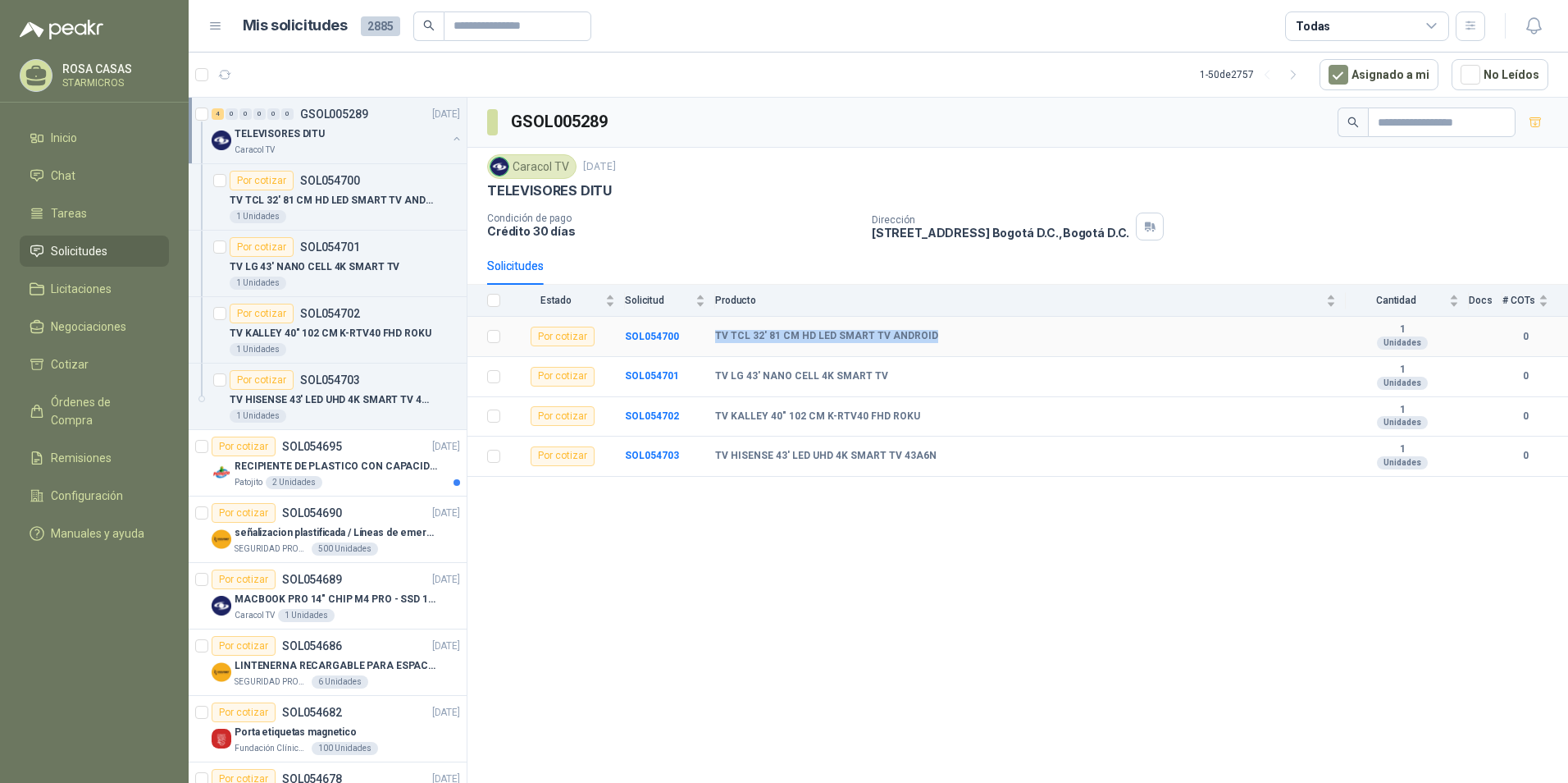
drag, startPoint x: 711, startPoint y: 335, endPoint x: 932, endPoint y: 334, distance: 221.0
click at [932, 334] on tr "Por cotizar SOL054700 TV TCL 32' 81 CM HD LED SMART TV ANDROID 1 Unidades 0" at bounding box center [1018, 337] width 1101 height 41
copy tr "TV TCL 32' 81 CM HD LED SMART TV ANDROID"
drag, startPoint x: 717, startPoint y: 375, endPoint x: 879, endPoint y: 379, distance: 162.0
click at [879, 379] on div "TV LG 43' NANO CELL 4K SMART TV" at bounding box center [1026, 377] width 621 height 13
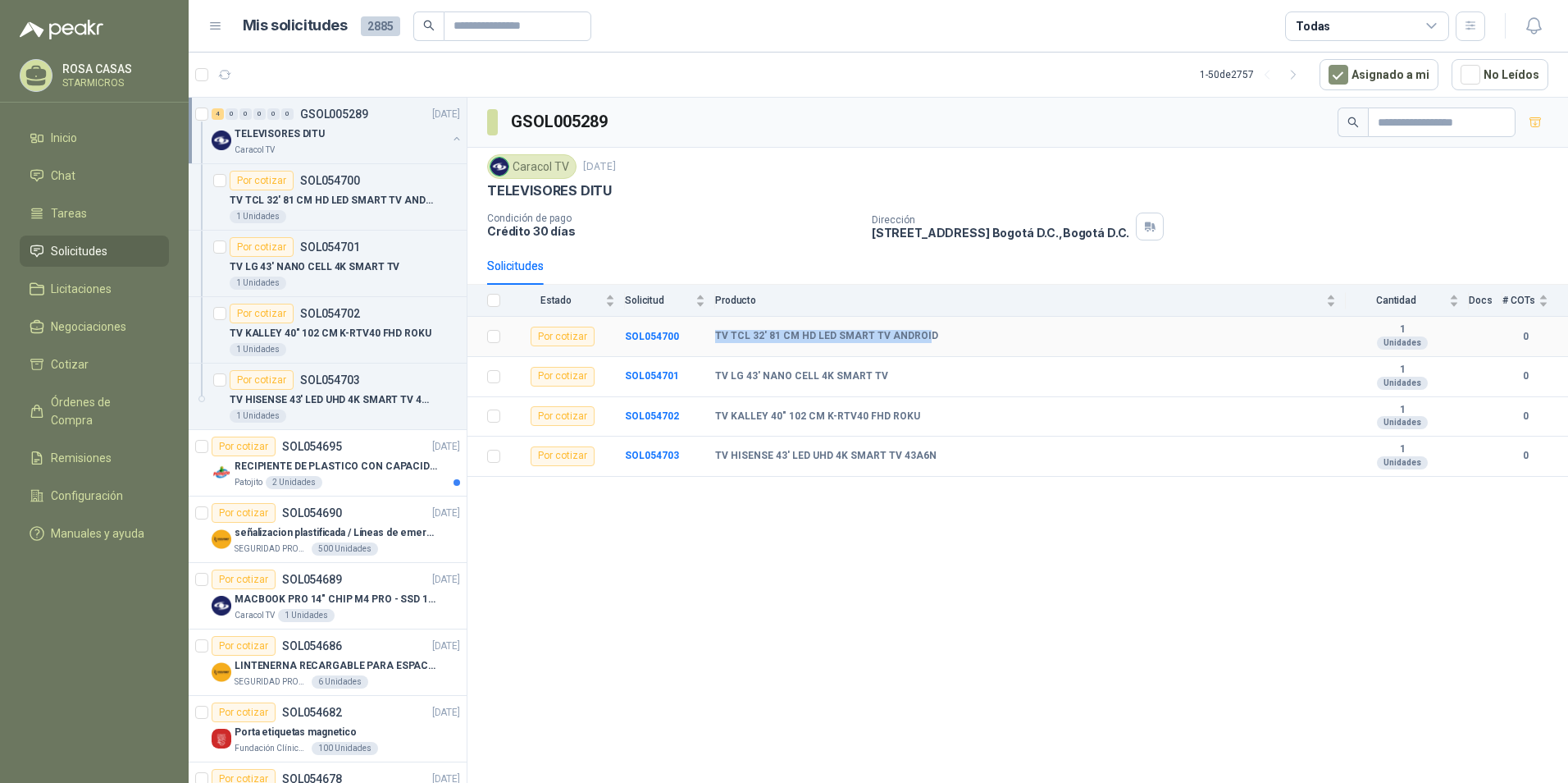
drag, startPoint x: 707, startPoint y: 335, endPoint x: 922, endPoint y: 326, distance: 215.2
click at [922, 326] on tr "Por cotizar SOL054700 TV TCL 32' 81 CM HD LED SMART TV ANDROID 1 Unidades 0" at bounding box center [1018, 337] width 1101 height 41
click at [929, 326] on td "TV TCL 32' 81 CM HD LED SMART TV ANDROID" at bounding box center [1030, 337] width 631 height 41
drag, startPoint x: 925, startPoint y: 327, endPoint x: 714, endPoint y: 355, distance: 212.8
click at [714, 355] on tr "Por cotizar SOL054700 TV TCL 32' 81 CM HD LED SMART TV ANDROID 1 Unidades 0" at bounding box center [1018, 337] width 1101 height 41
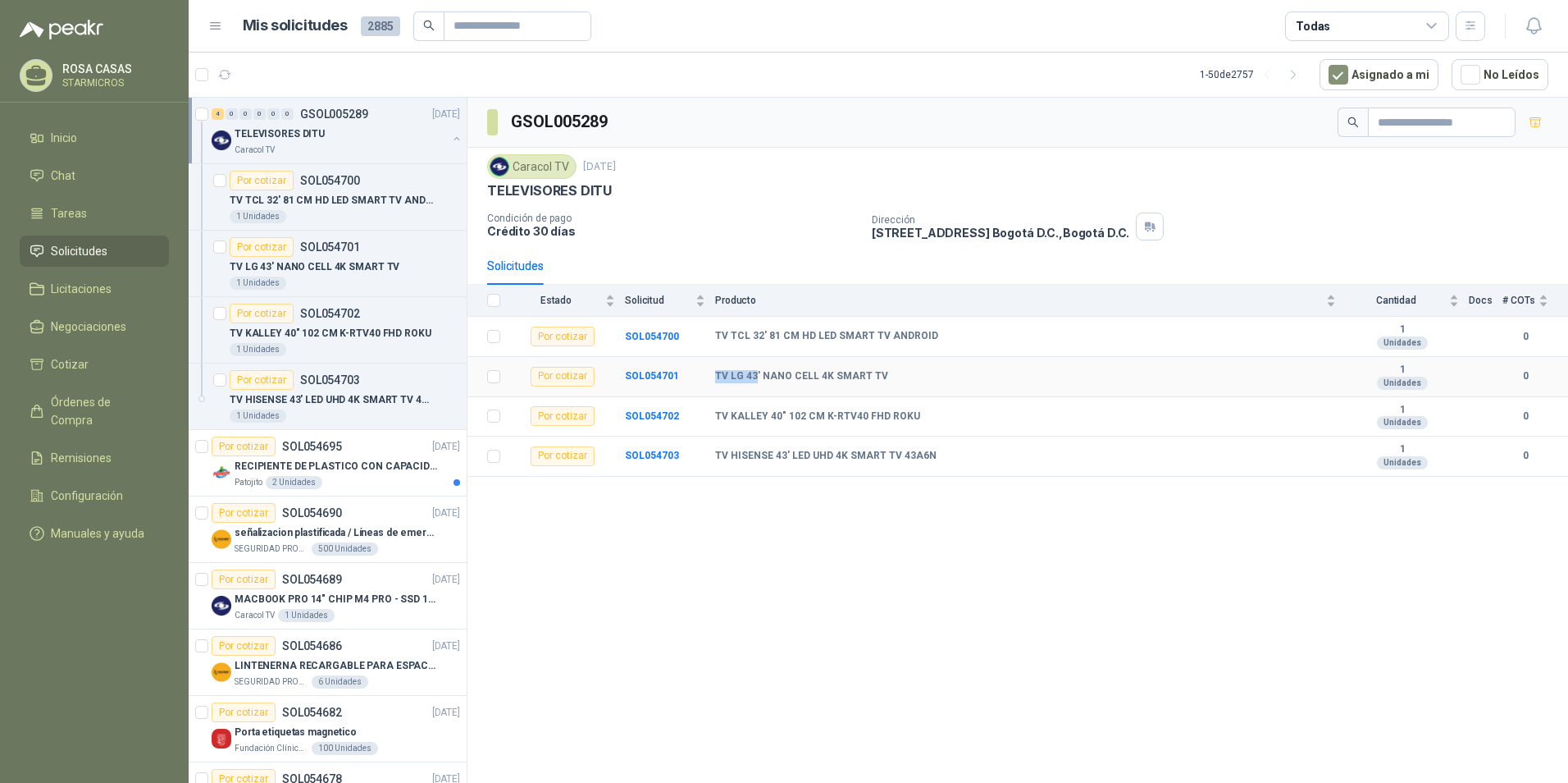
drag, startPoint x: 718, startPoint y: 370, endPoint x: 756, endPoint y: 376, distance: 38.5
click at [756, 376] on b "TV LG 43' NANO CELL 4K SMART TV" at bounding box center [802, 377] width 173 height 13
click at [348, 603] on p "MACBOOK PRO 14" CHIP M4 PRO - SSD 1TB RAM 24GB" at bounding box center [337, 599] width 204 height 16
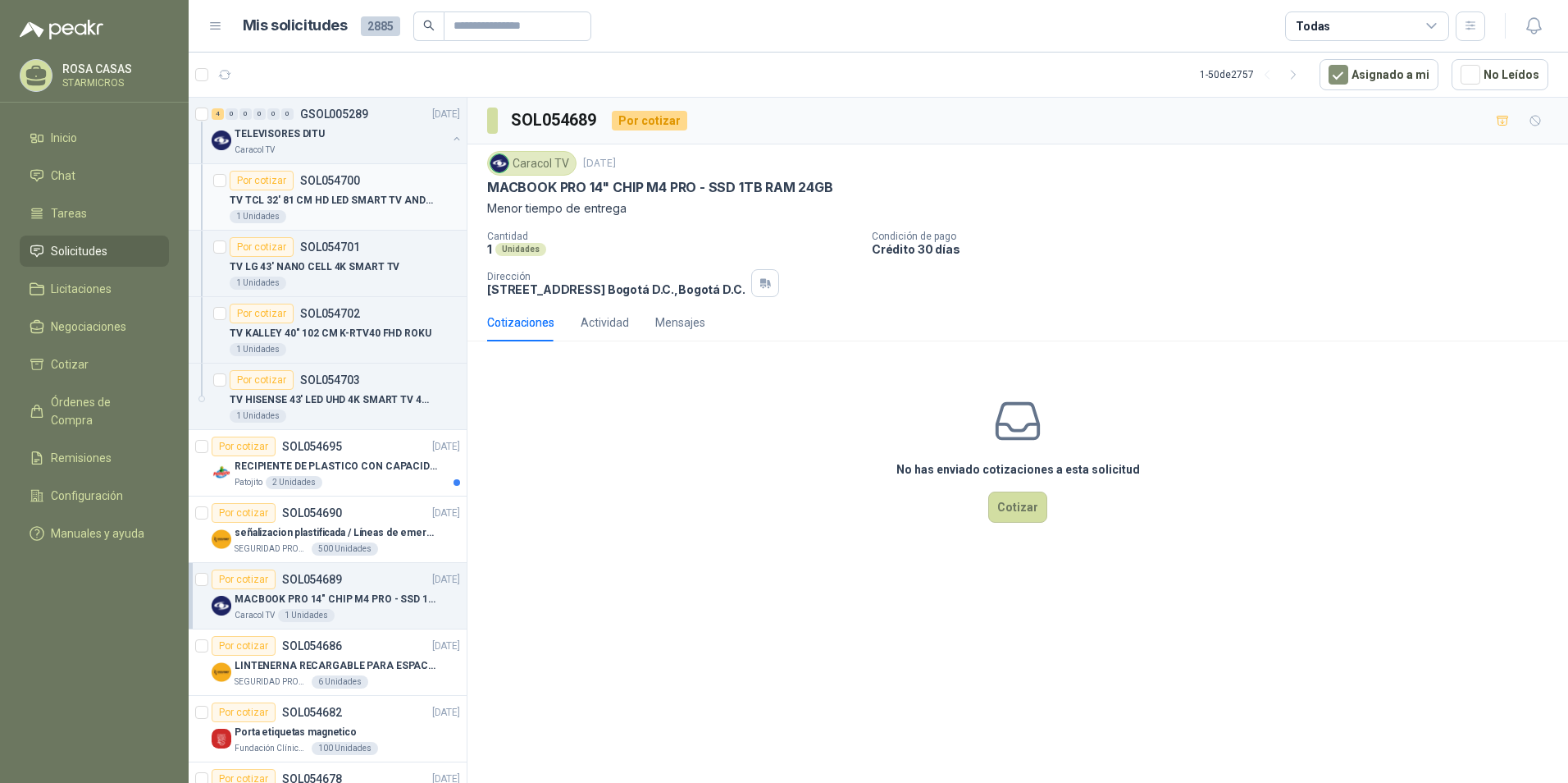
click at [402, 196] on p "TV TCL 32' 81 CM HD LED SMART TV ANDROID" at bounding box center [331, 200] width 204 height 16
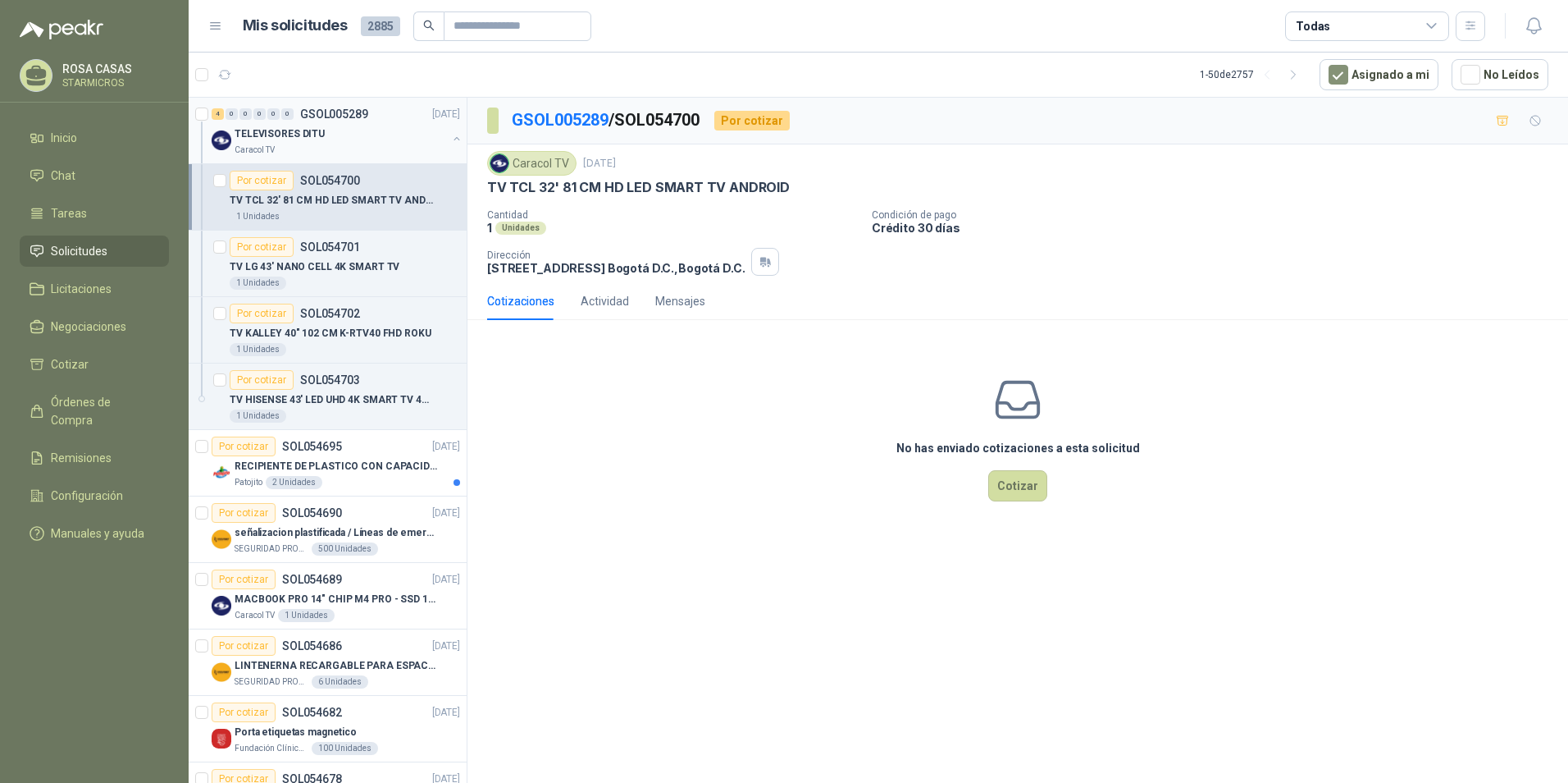
click at [330, 139] on div "TELEVISORES DITU" at bounding box center [341, 134] width 213 height 19
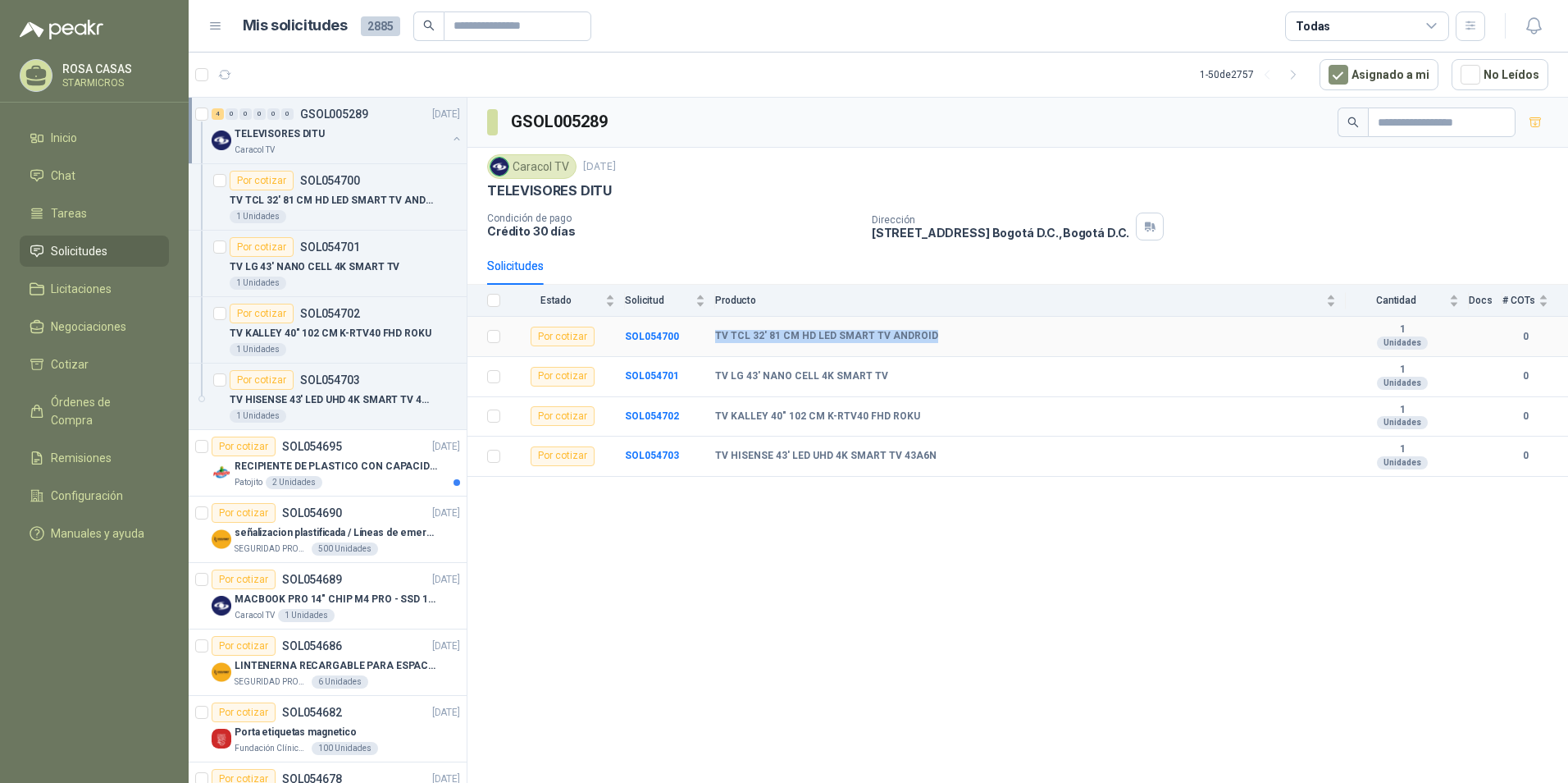
drag, startPoint x: 714, startPoint y: 342, endPoint x: 932, endPoint y: 339, distance: 218.0
click at [932, 339] on tr "Por cotizar SOL054700 TV TCL 32' 81 CM HD LED SMART TV ANDROID 1 Unidades 0" at bounding box center [1018, 337] width 1101 height 41
drag, startPoint x: 718, startPoint y: 372, endPoint x: 884, endPoint y: 382, distance: 166.3
click at [884, 382] on div "TV LG 43' NANO CELL 4K SMART TV" at bounding box center [1026, 377] width 621 height 13
drag, startPoint x: 716, startPoint y: 416, endPoint x: 935, endPoint y: 410, distance: 219.1
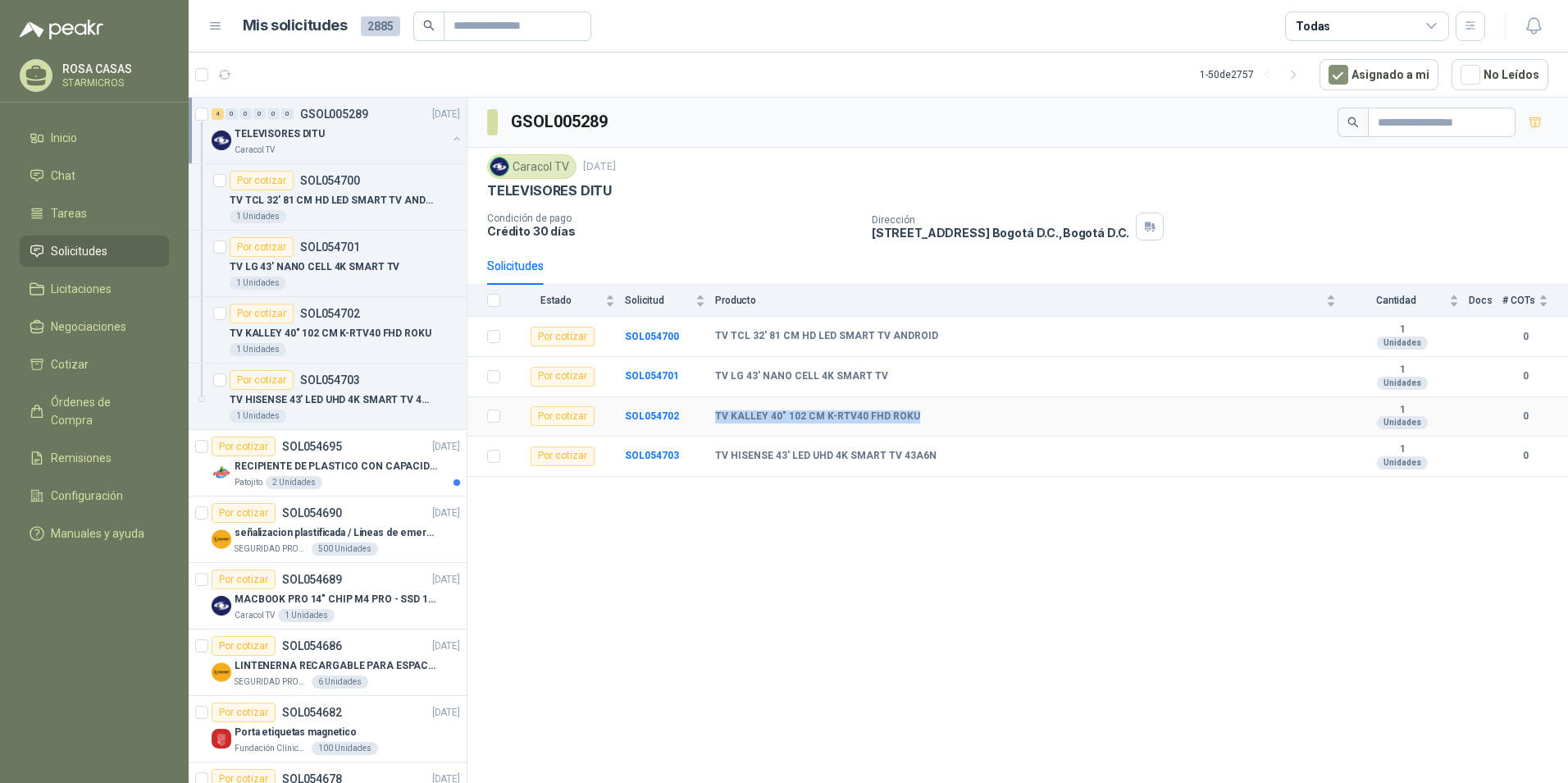
click at [935, 410] on div "TV KALLEY 40" 102 CM K-RTV40 FHD ROKU" at bounding box center [1026, 416] width 621 height 13
drag, startPoint x: 709, startPoint y: 450, endPoint x: 946, endPoint y: 473, distance: 238.1
click at [946, 473] on tr "Por cotizar SOL054703 TV HISENSE 43' LED UHD 4K SMART TV 43A6N 1 Unidades 0" at bounding box center [1018, 457] width 1101 height 41
click at [711, 445] on td "SOL054703" at bounding box center [670, 457] width 90 height 41
drag, startPoint x: 929, startPoint y: 454, endPoint x: 718, endPoint y: 457, distance: 211.0
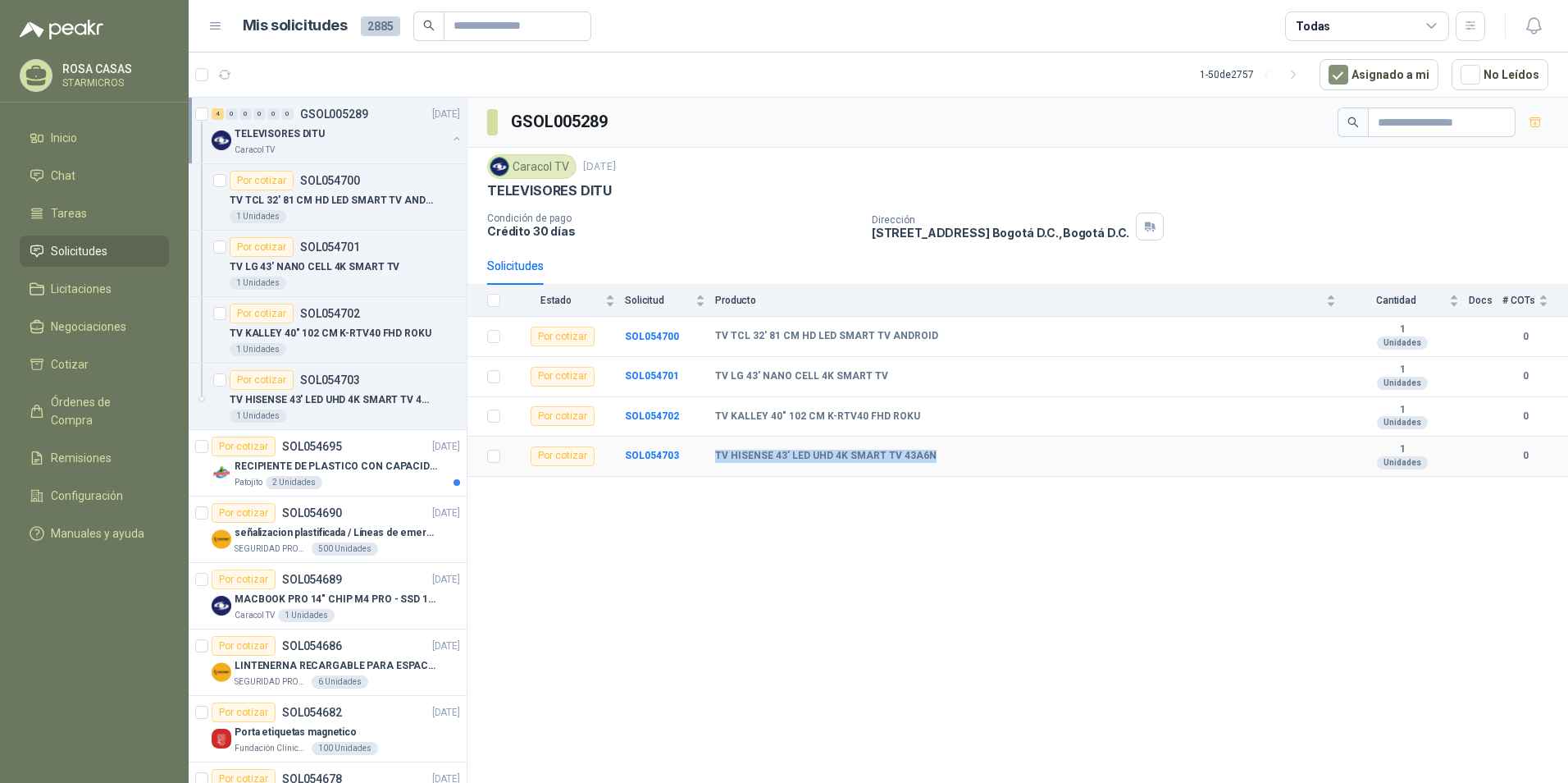
click at [718, 457] on div "TV HISENSE 43' LED UHD 4K SMART TV 43A6N" at bounding box center [1026, 456] width 621 height 13
drag, startPoint x: 713, startPoint y: 411, endPoint x: 948, endPoint y: 433, distance: 236.0
click at [948, 433] on tr "Por cotizar SOL054702 TV KALLEY 40" 102 CM K-RTV40 FHD ROKU 1 Unidades 0" at bounding box center [1018, 417] width 1101 height 41
drag, startPoint x: 711, startPoint y: 455, endPoint x: 927, endPoint y: 448, distance: 216.1
click at [927, 448] on tr "Por cotizar SOL054703 TV HISENSE 43' LED UHD 4K SMART TV 43A6N 1 Unidades 0" at bounding box center [1018, 457] width 1101 height 41
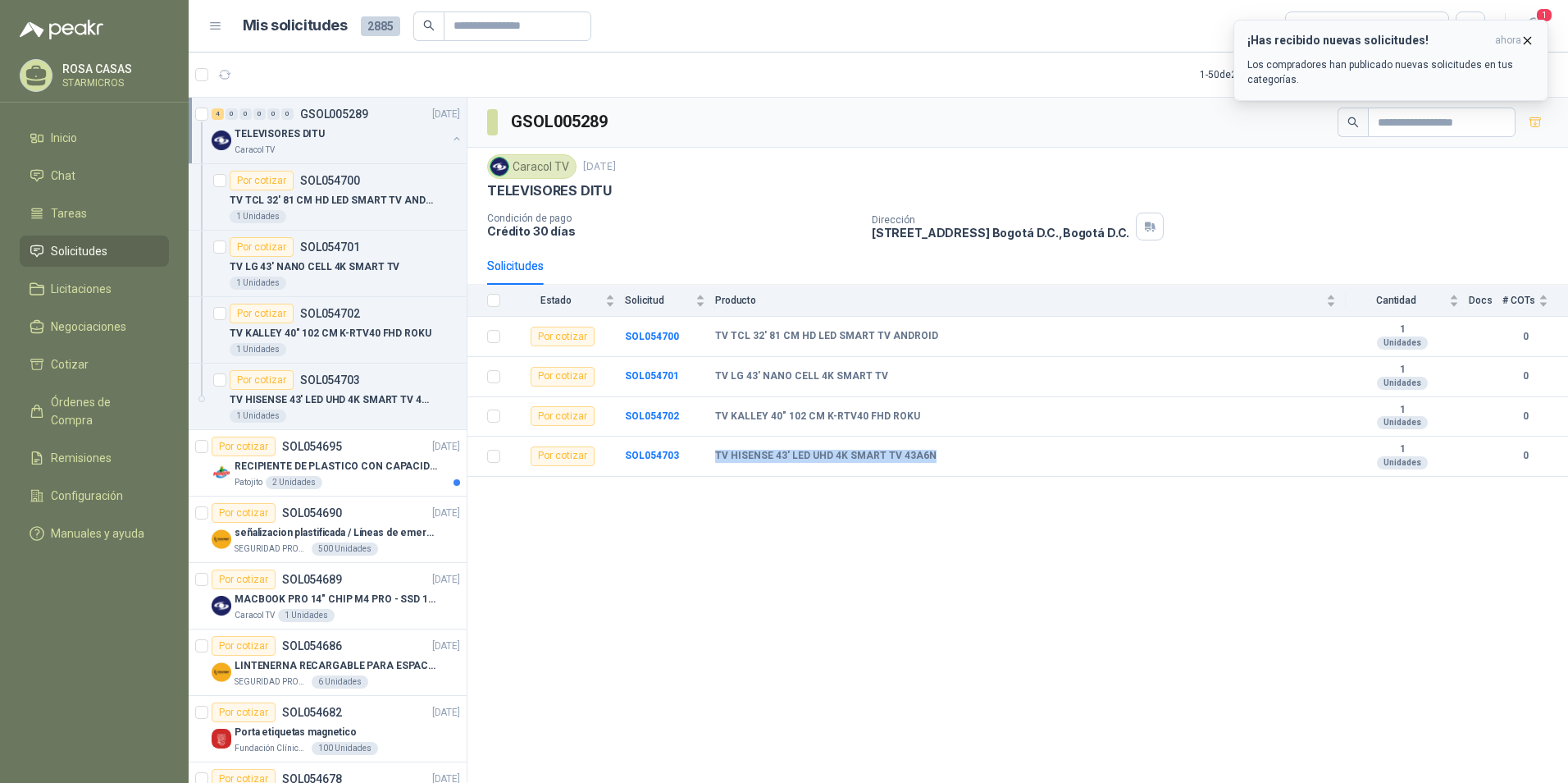
click at [1392, 50] on div "¡Has recibido nuevas solicitudes! ahora Los compradores han publicado nuevas so…" at bounding box center [1391, 61] width 287 height 53
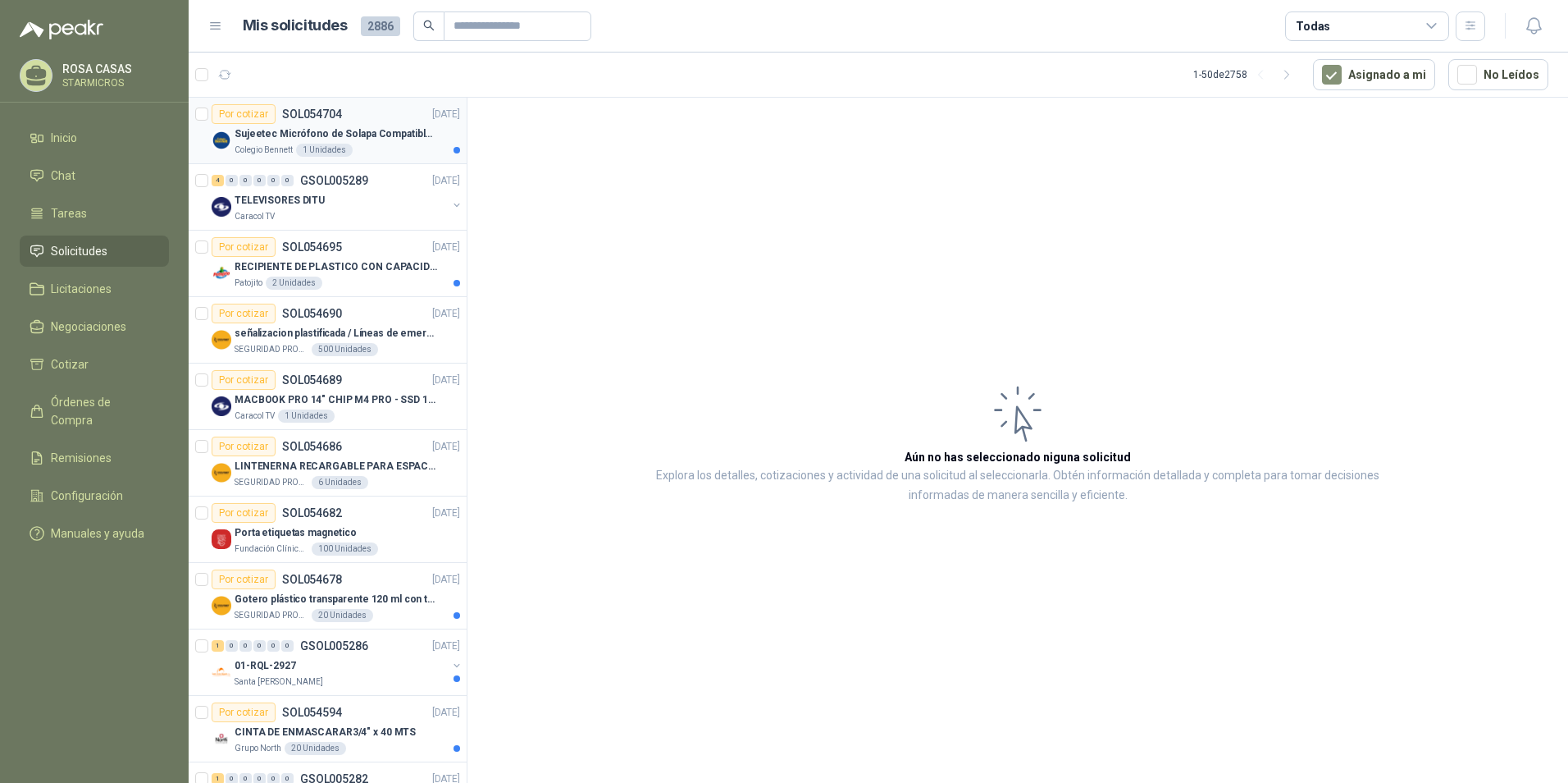
click at [357, 129] on p "Sujeetec Micrófono de Solapa Compatible con AKG Sansón Transmisor inalámbrico -" at bounding box center [337, 134] width 204 height 16
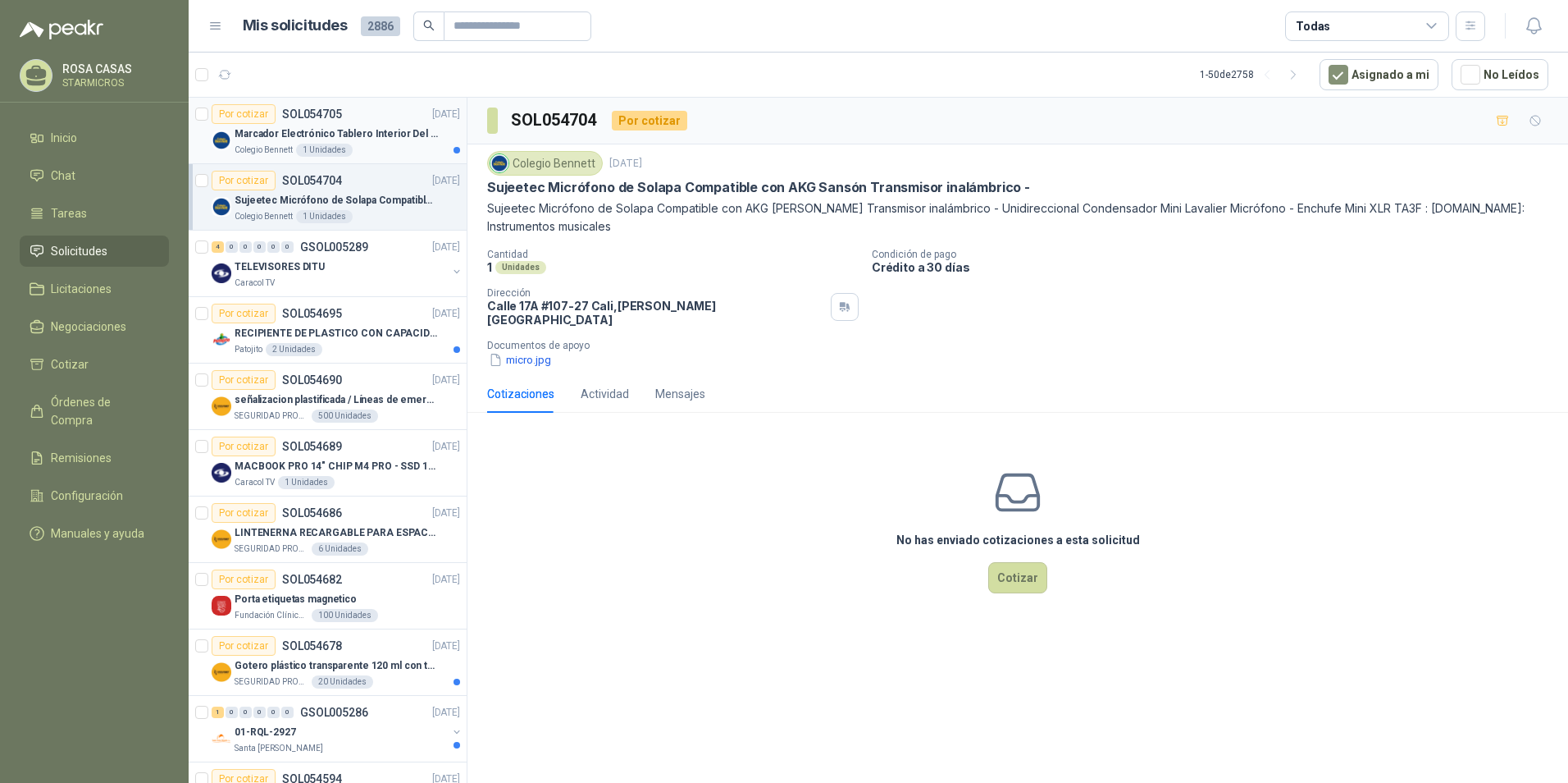
click at [380, 144] on div "Colegio [PERSON_NAME] 1 Unidades" at bounding box center [347, 150] width 226 height 13
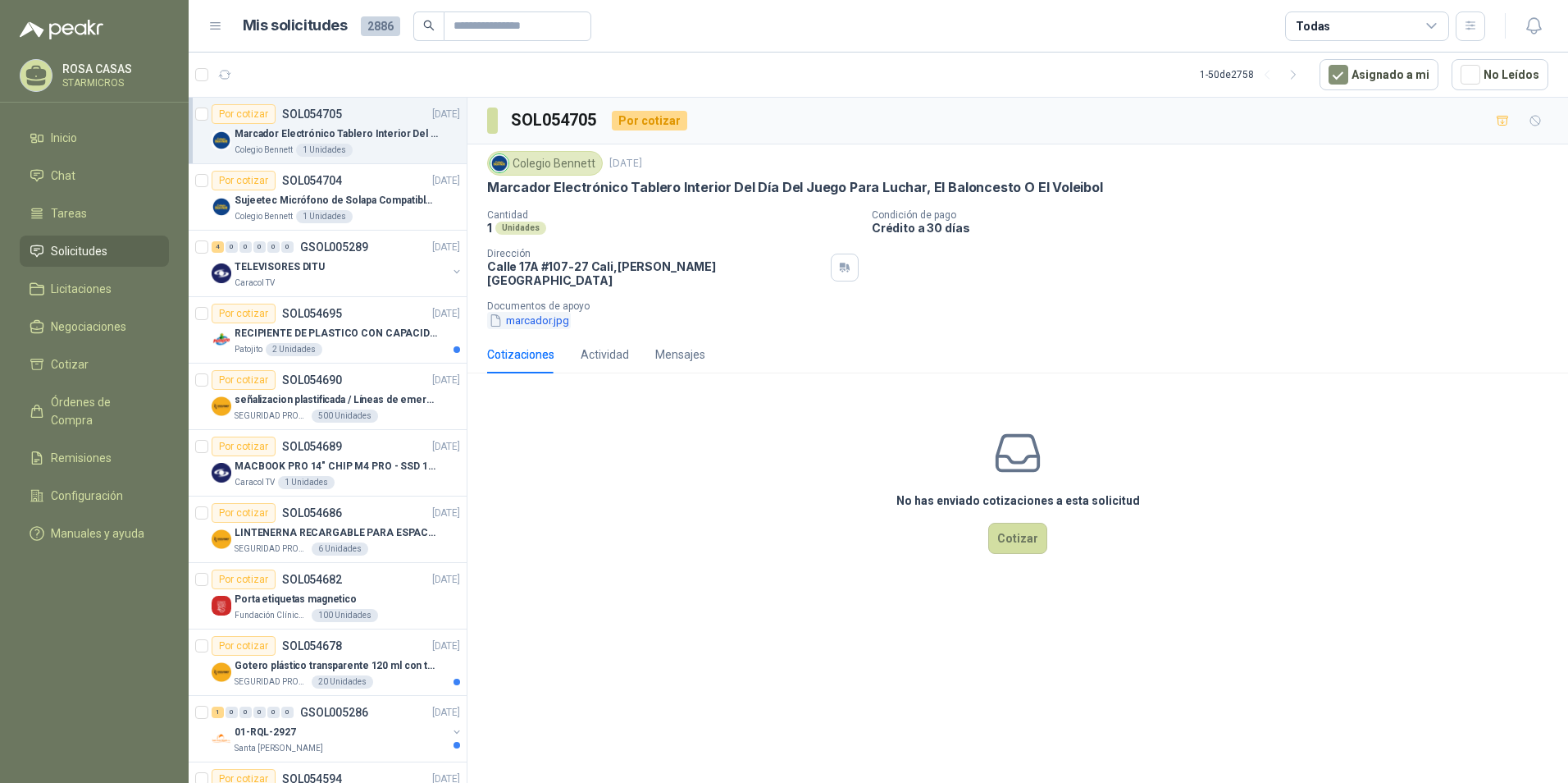
click at [553, 313] on button "marcador.jpg" at bounding box center [528, 321] width 84 height 18
click at [316, 275] on div "TELEVISORES DITU" at bounding box center [341, 266] width 213 height 19
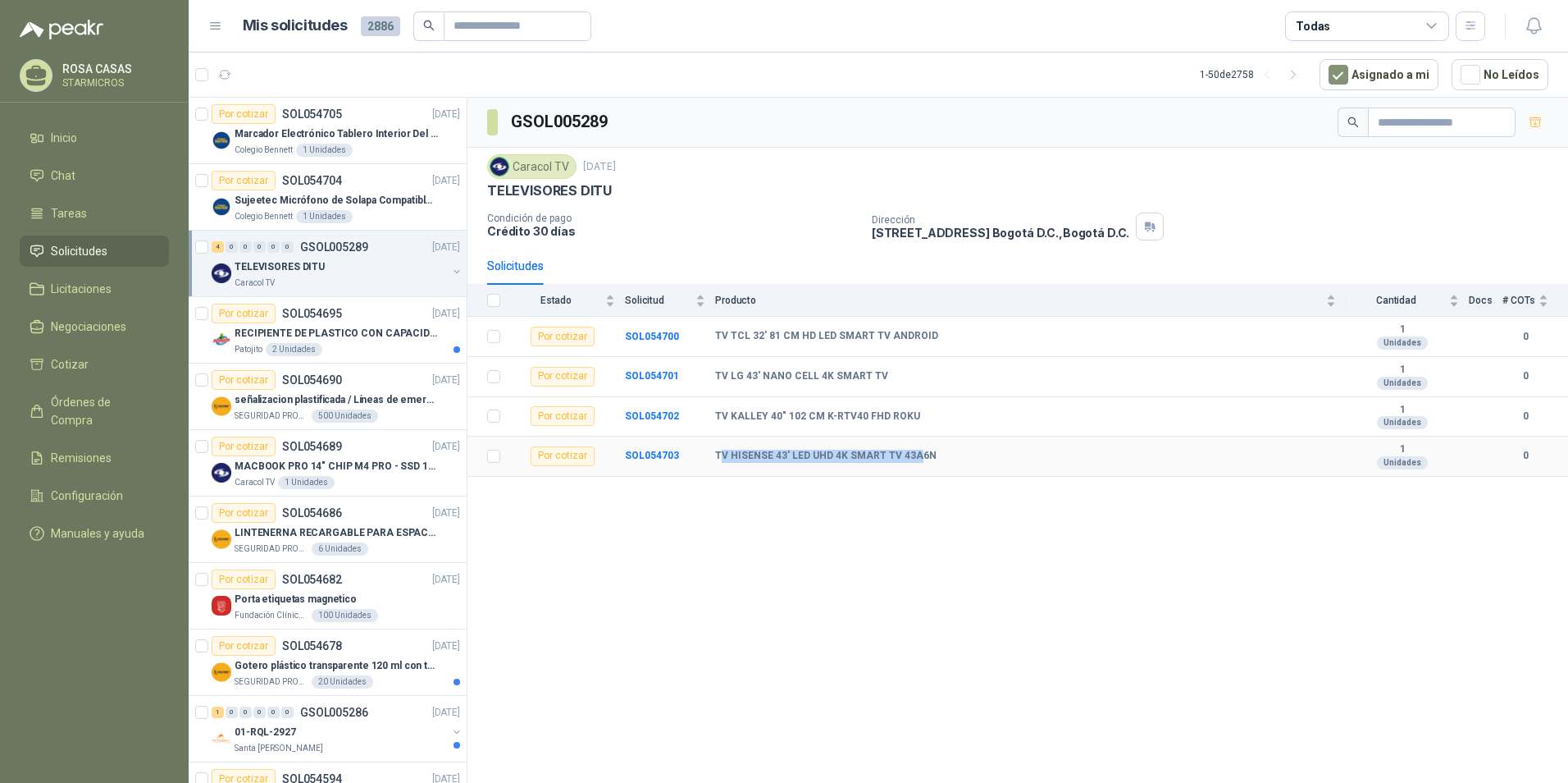
drag, startPoint x: 721, startPoint y: 455, endPoint x: 910, endPoint y: 450, distance: 189.1
click at [910, 450] on b "TV HISENSE 43' LED UHD 4K SMART TV 43A6N" at bounding box center [826, 456] width 222 height 13
click at [912, 450] on b "TV HISENSE 43' LED UHD 4K SMART TV 43A6N" at bounding box center [826, 456] width 222 height 13
drag, startPoint x: 926, startPoint y: 454, endPoint x: 700, endPoint y: 456, distance: 226.0
click at [700, 456] on tr "Por cotizar SOL054703 TV HISENSE 43' LED UHD 4K SMART TV 43A6N 1 Unidades 0" at bounding box center [1018, 457] width 1101 height 41
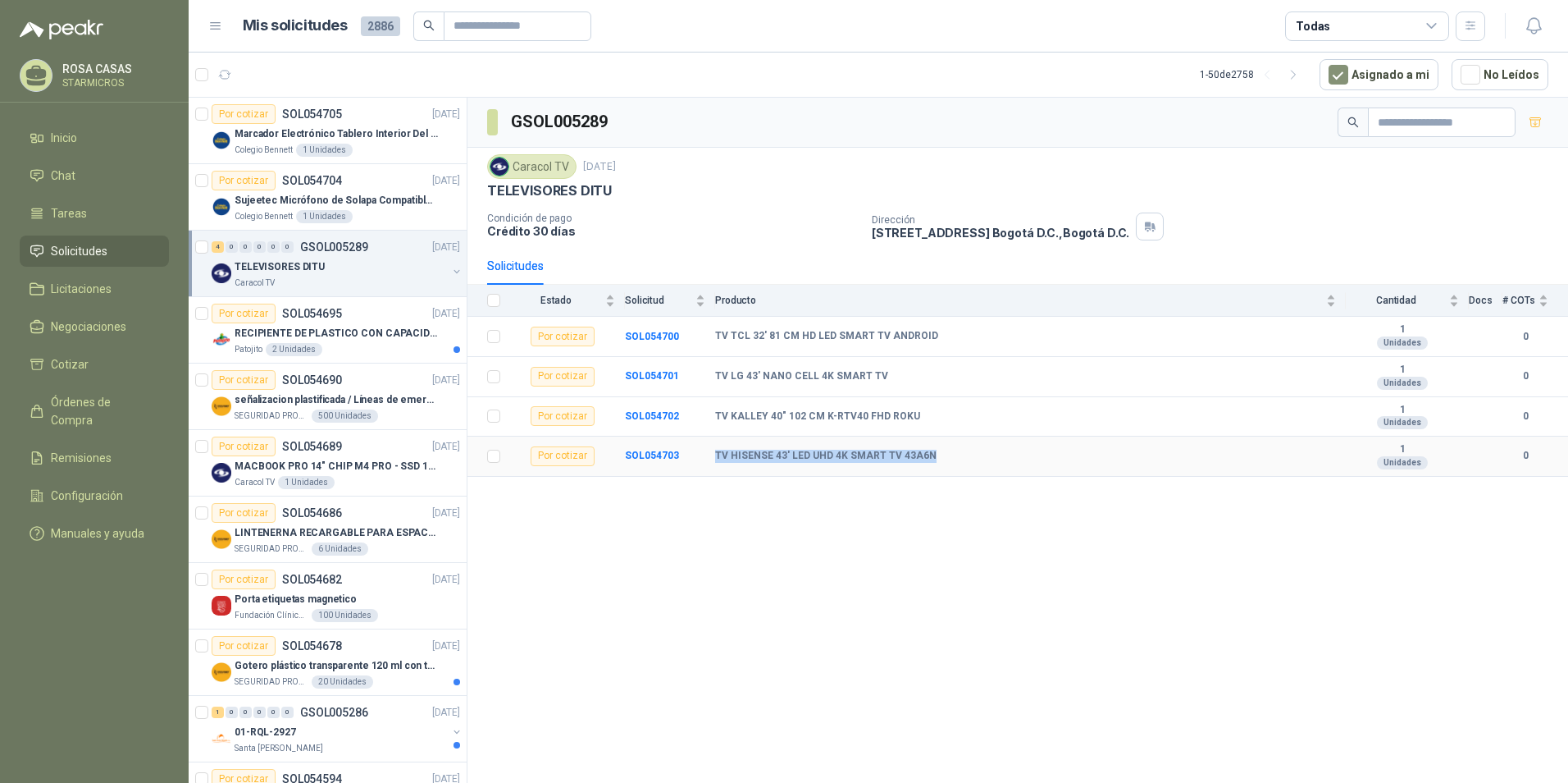
copy tr "TV HISENSE 43' LED UHD 4K SMART TV 43A6N"
click at [1542, 27] on icon "button" at bounding box center [1534, 26] width 20 height 20
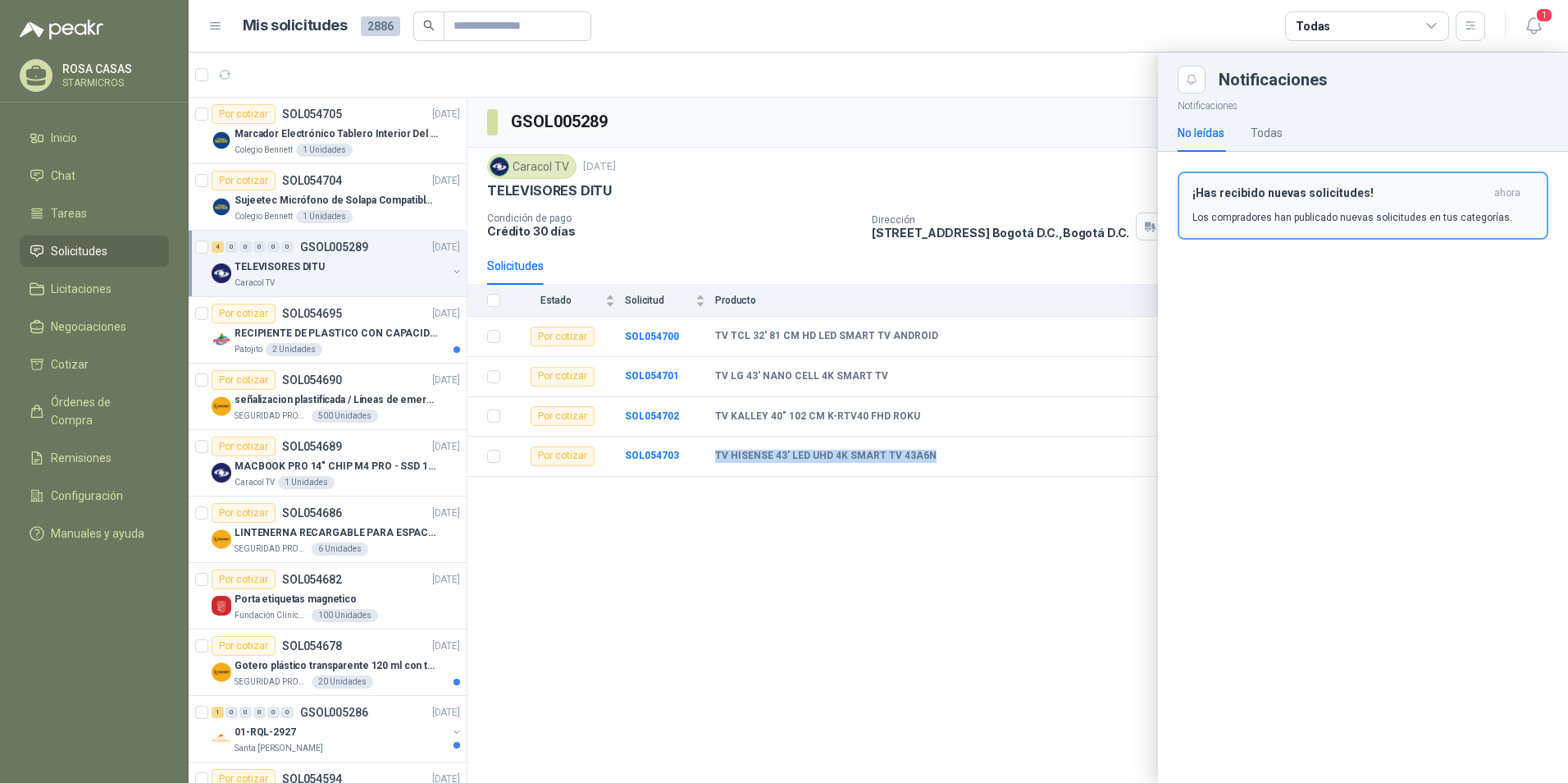
click at [1286, 200] on div "¡Has recibido nuevas solicitudes! ahora Los compradores han publicado nuevas so…" at bounding box center [1363, 205] width 342 height 39
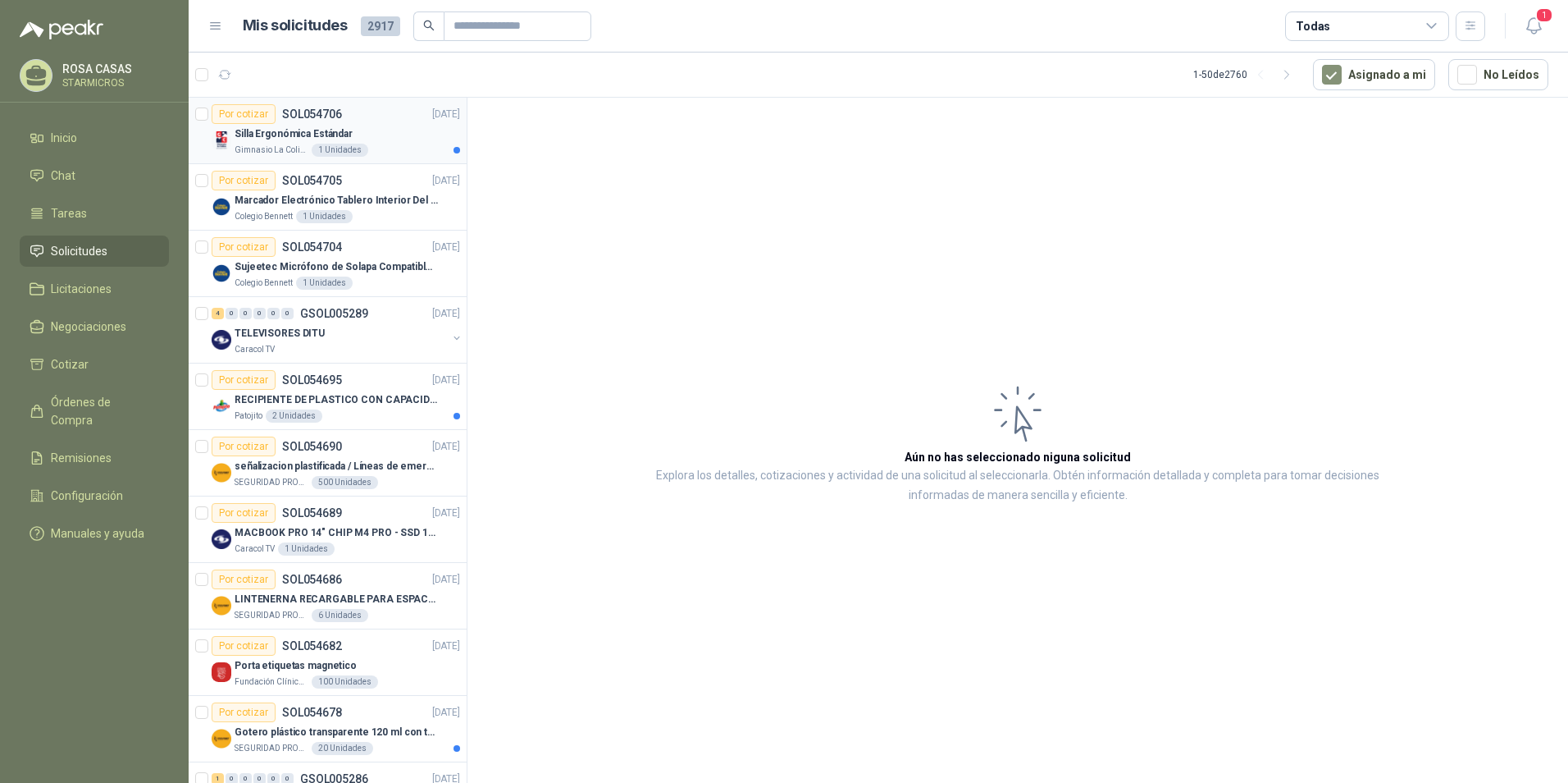
click at [377, 117] on div "Por cotizar SOL054706 [DATE]" at bounding box center [336, 113] width 249 height 19
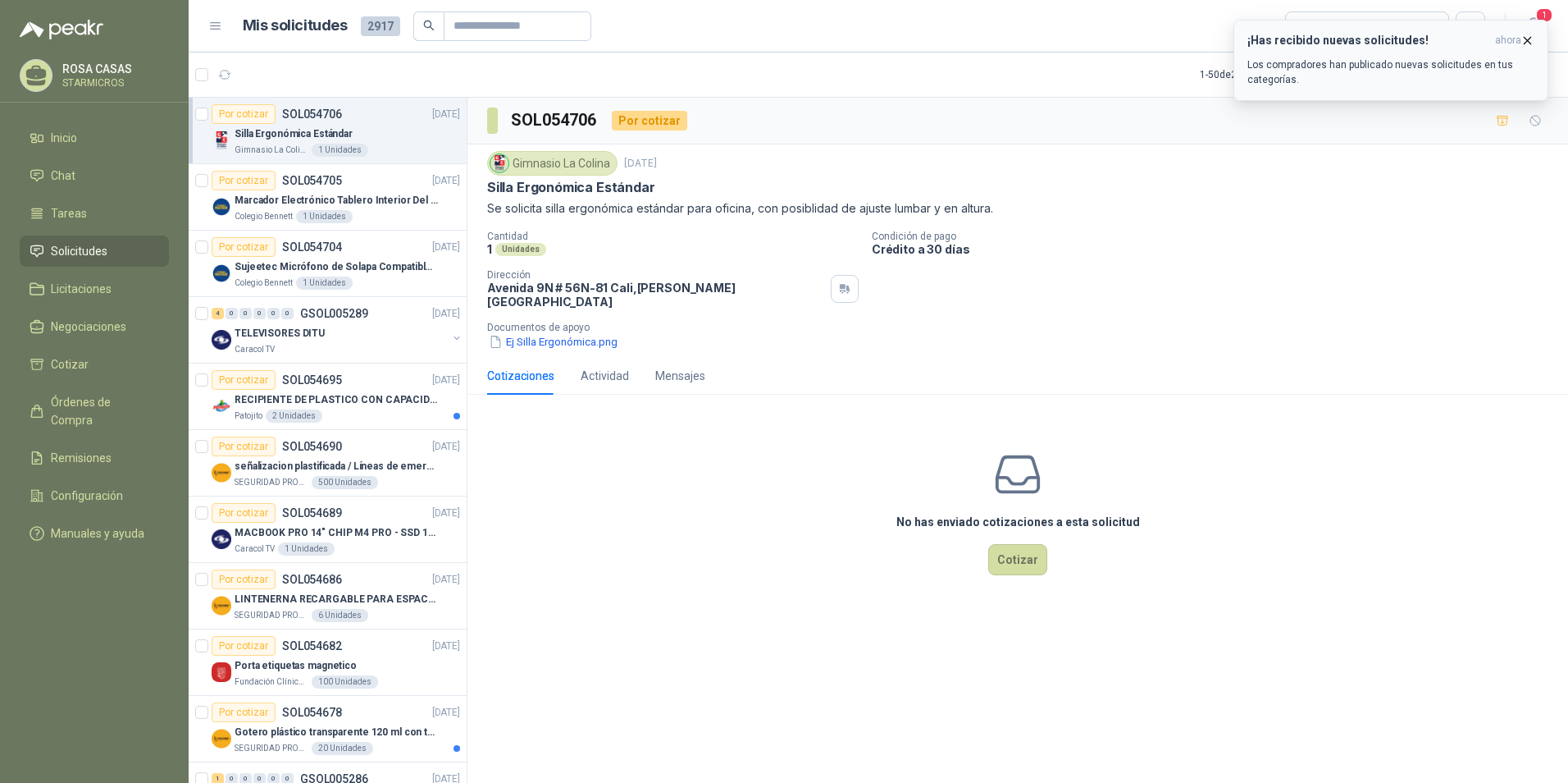
click at [1388, 65] on p "Los compradores han publicado nuevas solicitudes en tus categorías." at bounding box center [1391, 72] width 287 height 29
